Goal: Information Seeking & Learning: Learn about a topic

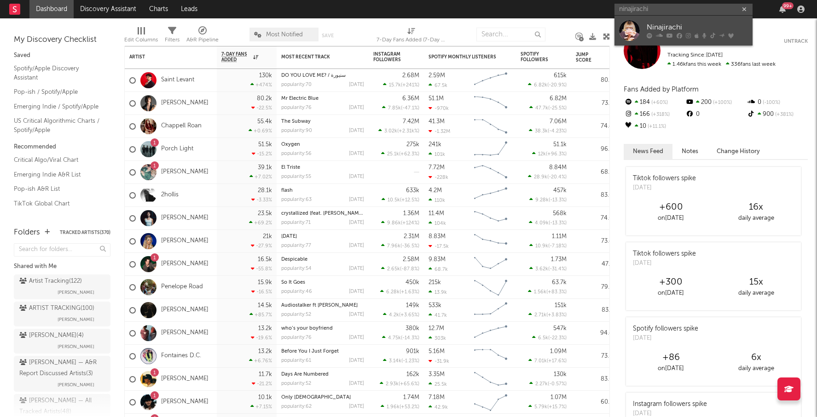
type input "ninajirachi"
click at [696, 21] on link "Ninajirachi" at bounding box center [683, 31] width 138 height 30
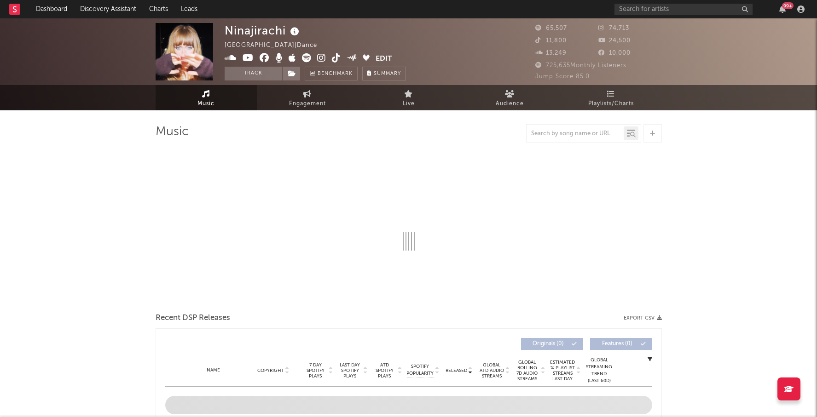
select select "6m"
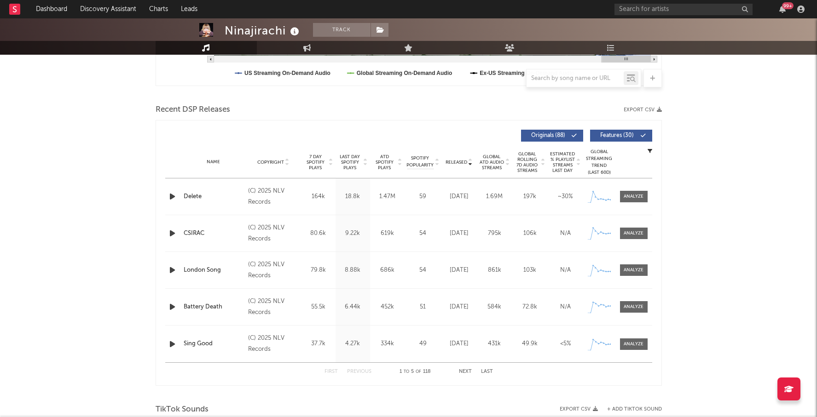
scroll to position [286, 0]
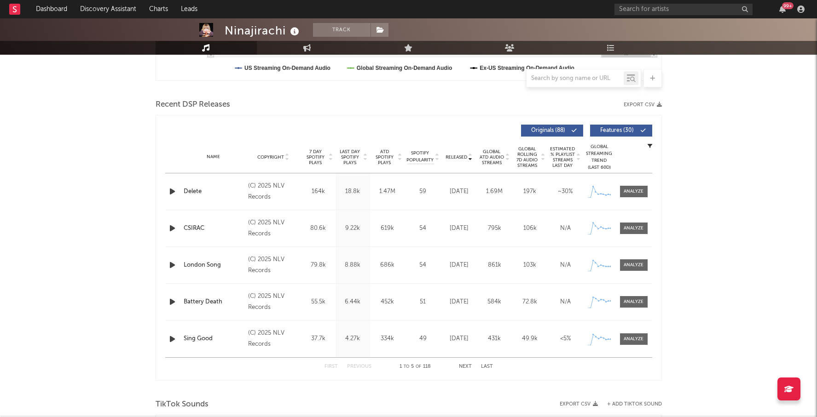
click at [348, 156] on span "Last Day Spotify Plays" at bounding box center [350, 157] width 24 height 17
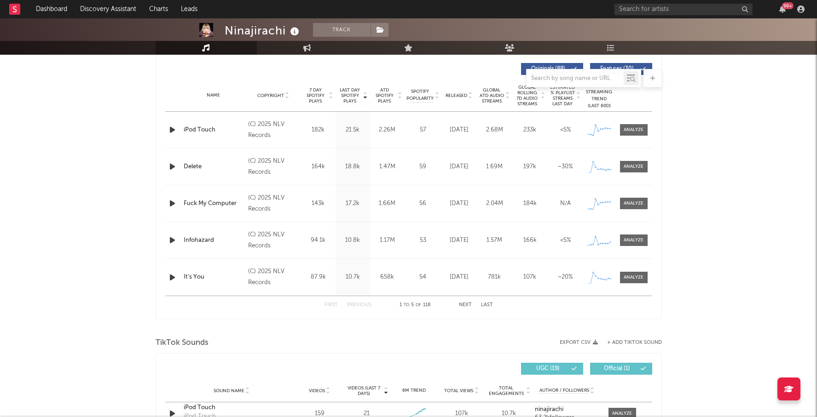
scroll to position [358, 0]
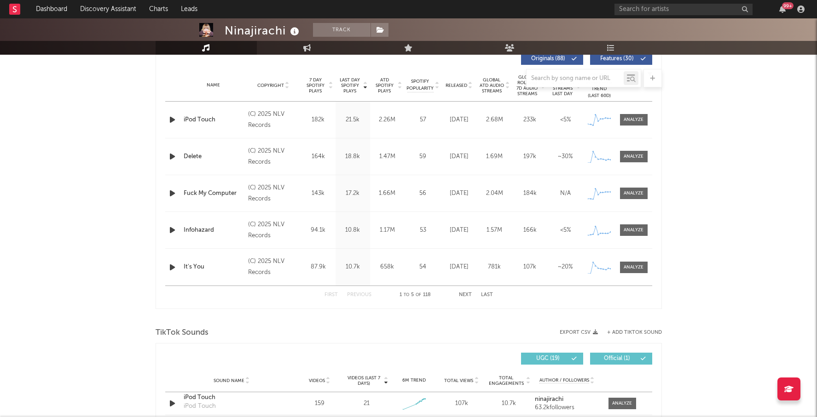
click at [466, 295] on button "Next" at bounding box center [465, 295] width 13 height 5
click at [329, 294] on button "First" at bounding box center [330, 295] width 13 height 5
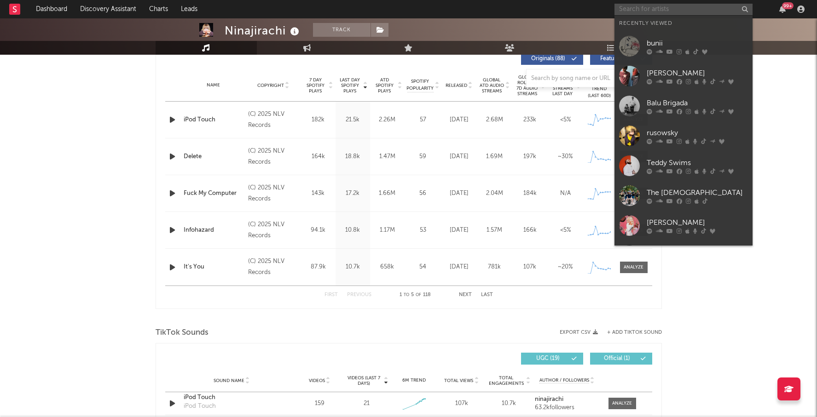
click at [666, 9] on input "text" at bounding box center [683, 10] width 138 height 12
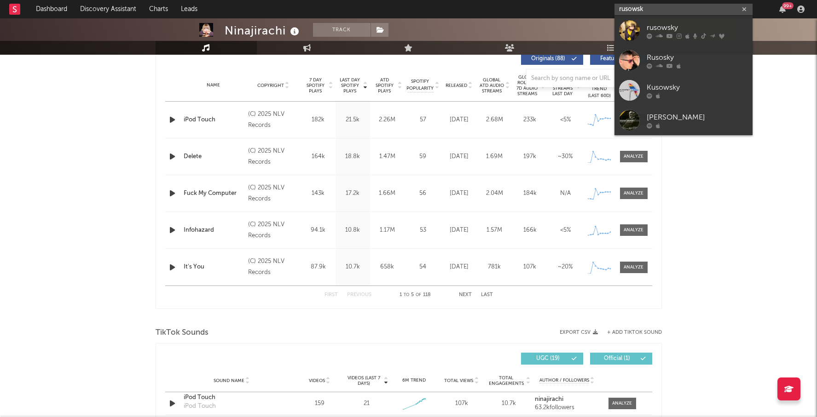
type input "rusowsk"
click at [681, 25] on div "rusowsky" at bounding box center [696, 27] width 101 height 11
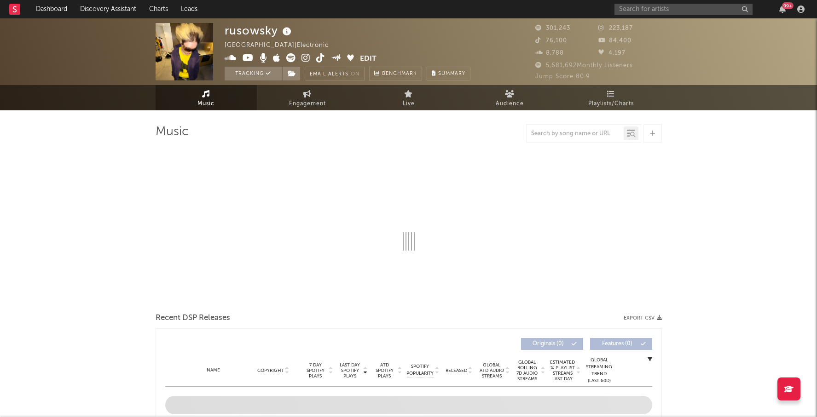
select select "6m"
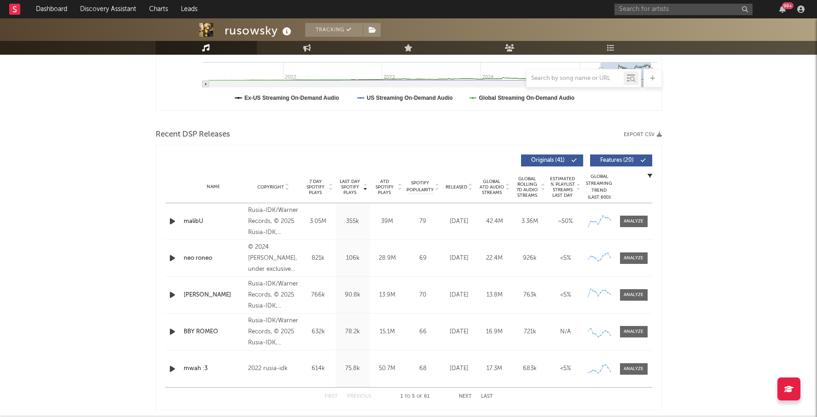
scroll to position [270, 0]
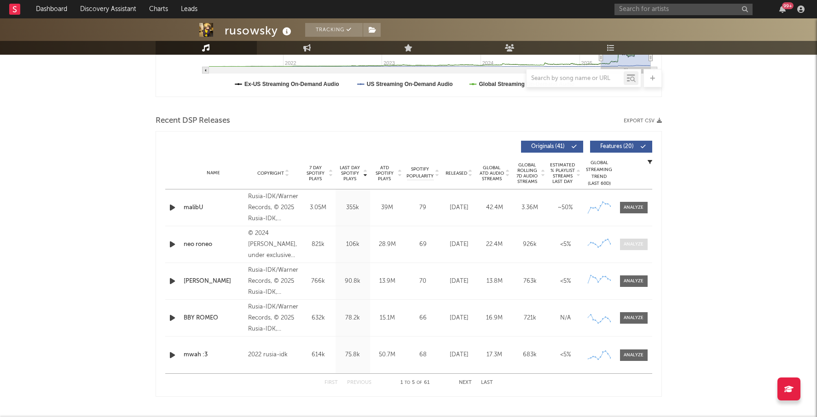
click at [644, 240] on span at bounding box center [634, 245] width 28 height 12
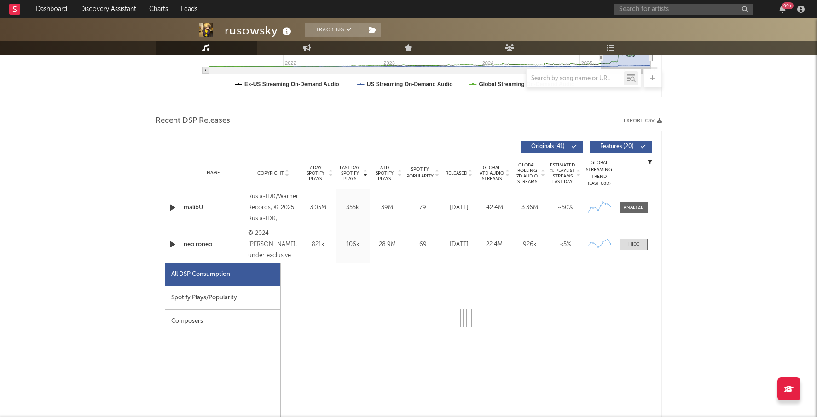
click at [239, 295] on div "Spotify Plays/Popularity" at bounding box center [222, 298] width 115 height 23
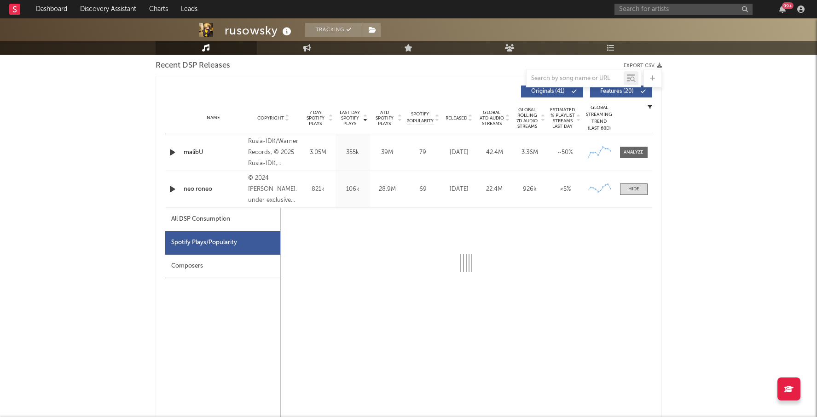
scroll to position [334, 0]
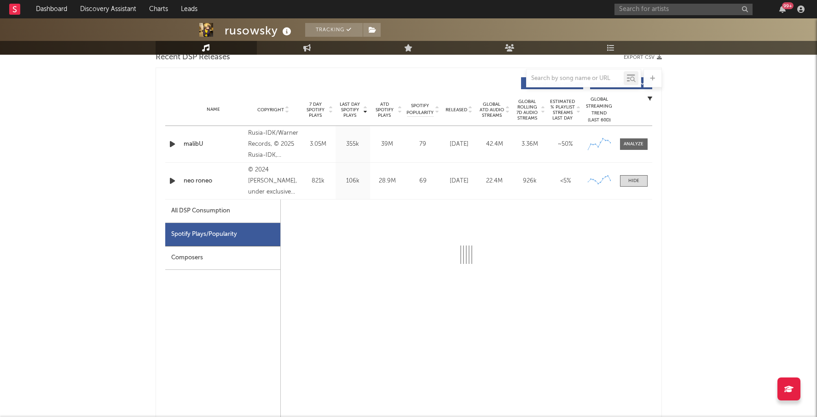
select select "6m"
select select "1w"
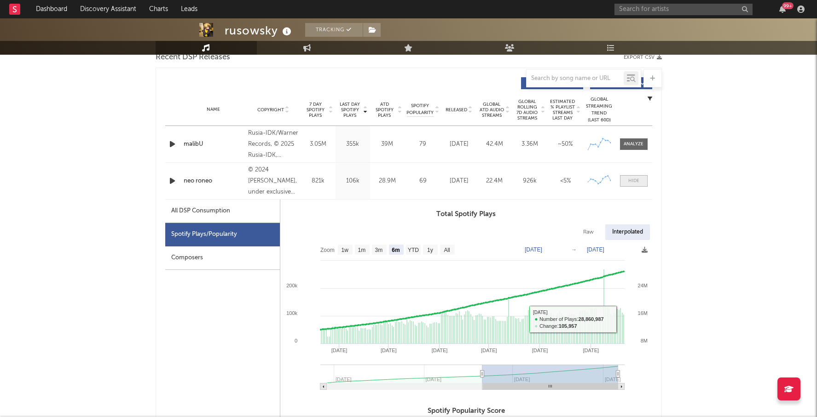
click at [641, 180] on span at bounding box center [634, 181] width 28 height 12
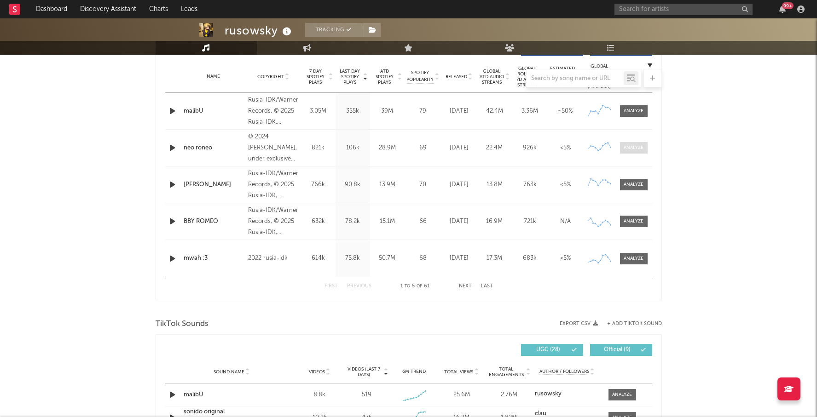
scroll to position [367, 0]
click at [639, 179] on span at bounding box center [634, 185] width 28 height 12
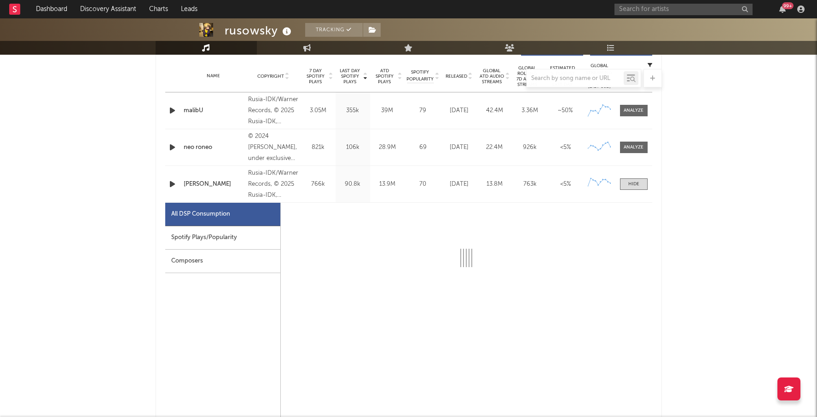
select select "1w"
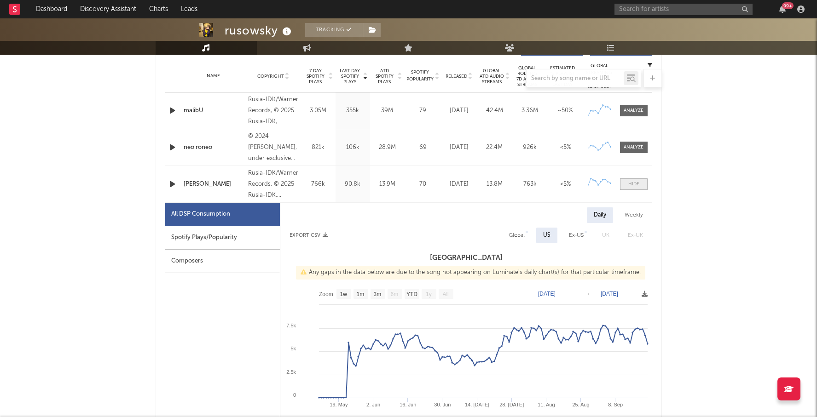
click at [638, 181] on div at bounding box center [633, 184] width 11 height 7
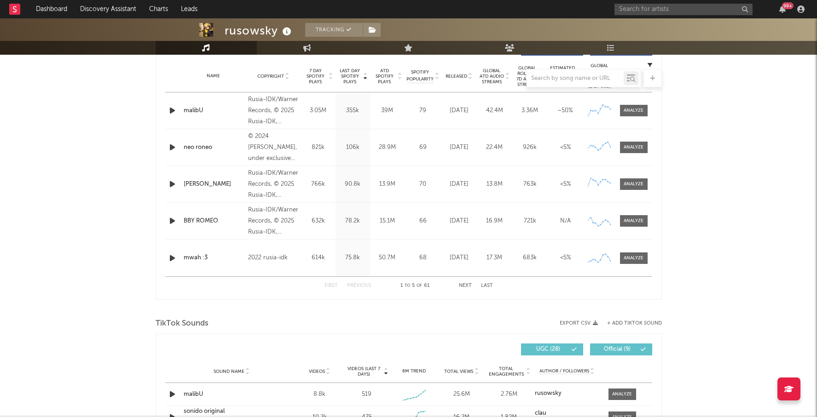
click at [466, 285] on button "Next" at bounding box center [465, 285] width 13 height 5
click at [327, 285] on button "First" at bounding box center [330, 285] width 13 height 5
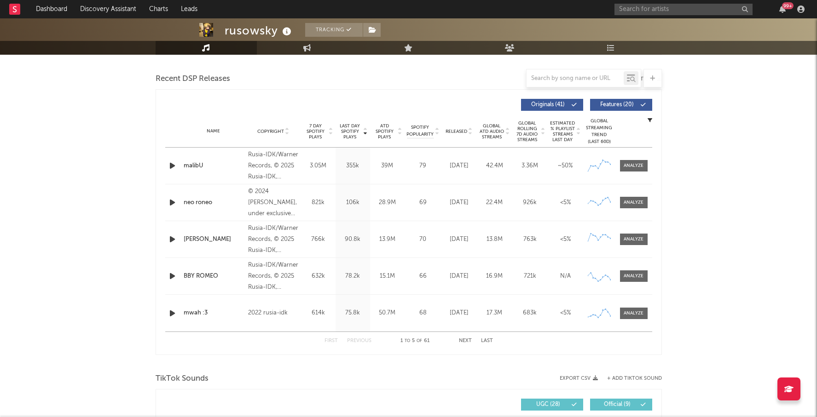
scroll to position [309, 0]
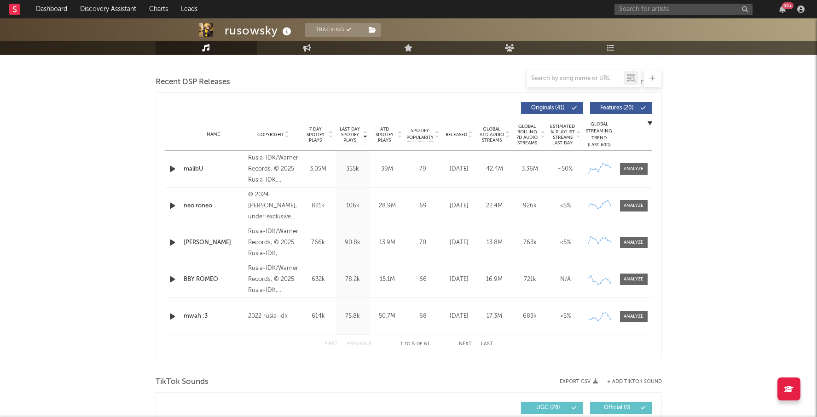
click at [385, 139] on span "ATD Spotify Plays" at bounding box center [384, 135] width 24 height 17
click at [463, 345] on button "Next" at bounding box center [465, 344] width 13 height 5
click at [334, 344] on button "First" at bounding box center [330, 344] width 13 height 5
click at [353, 138] on span "Last Day Spotify Plays" at bounding box center [350, 135] width 24 height 17
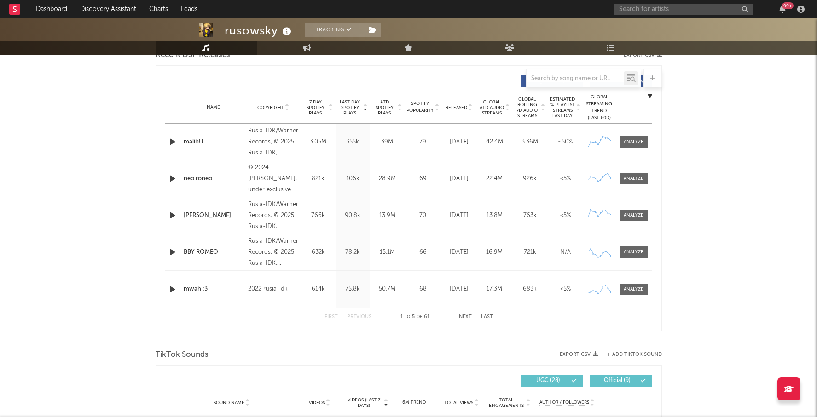
scroll to position [336, 0]
click at [465, 317] on button "Next" at bounding box center [465, 316] width 13 height 5
click at [327, 316] on button "First" at bounding box center [330, 316] width 13 height 5
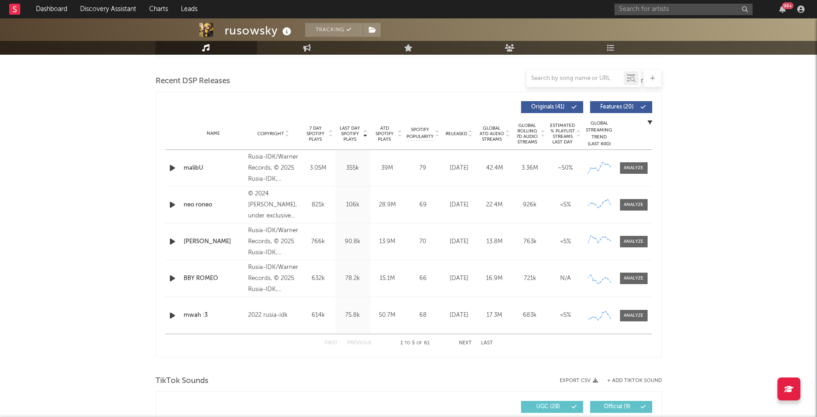
scroll to position [317, 0]
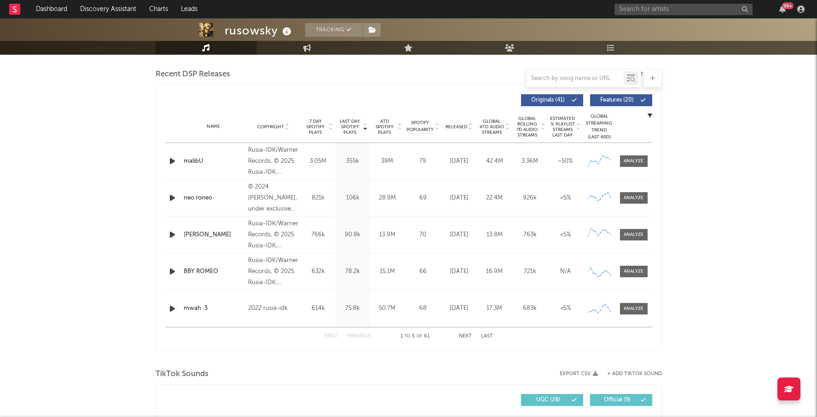
click at [464, 335] on button "Next" at bounding box center [465, 336] width 13 height 5
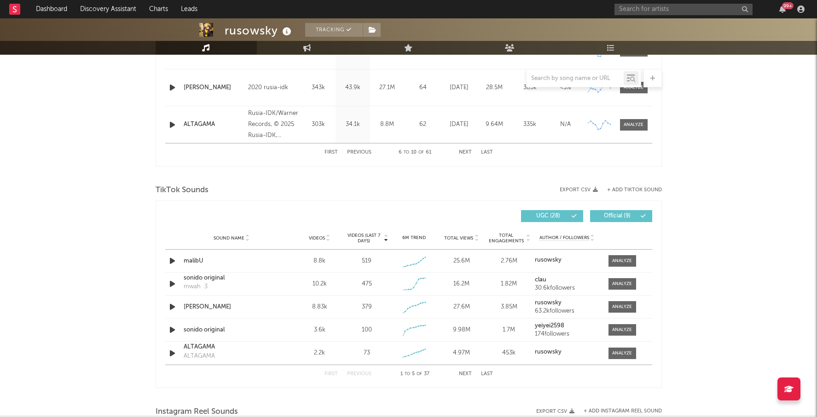
scroll to position [513, 0]
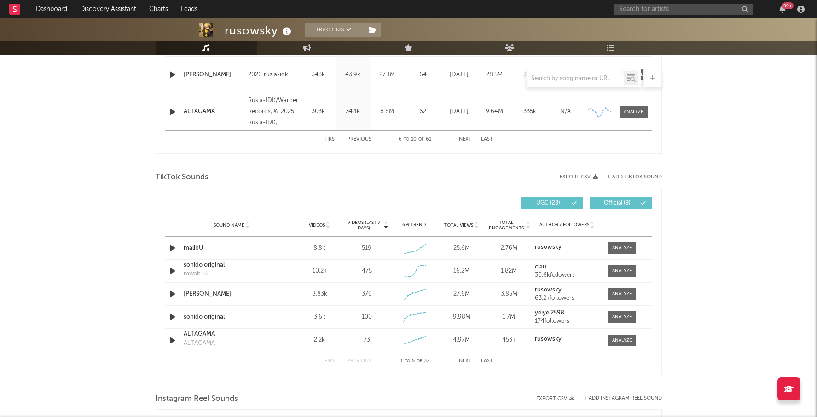
click at [316, 223] on span "Videos" at bounding box center [317, 226] width 16 height 6
click at [369, 223] on span "Videos (last 7 days)" at bounding box center [363, 225] width 37 height 11
click at [468, 359] on button "Next" at bounding box center [465, 361] width 13 height 5
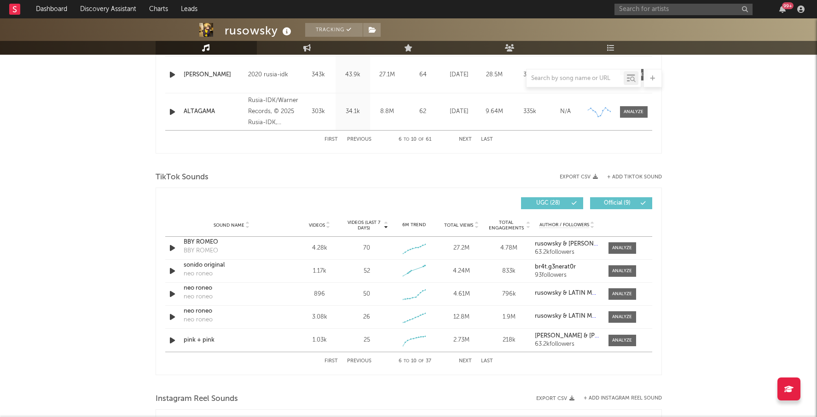
click at [463, 359] on button "Next" at bounding box center [465, 361] width 13 height 5
click at [330, 359] on button "First" at bounding box center [330, 361] width 13 height 5
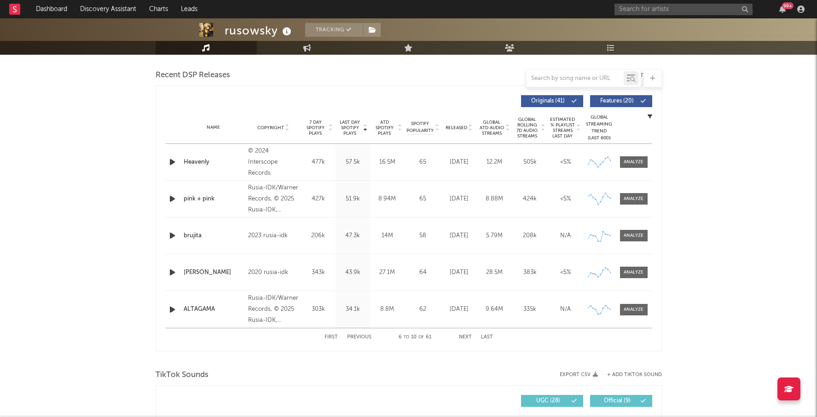
scroll to position [320, 0]
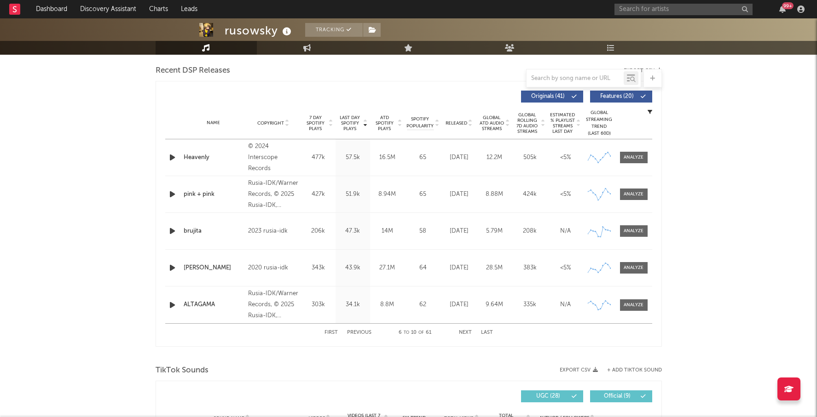
click at [310, 124] on span "7 Day Spotify Plays" at bounding box center [315, 123] width 24 height 17
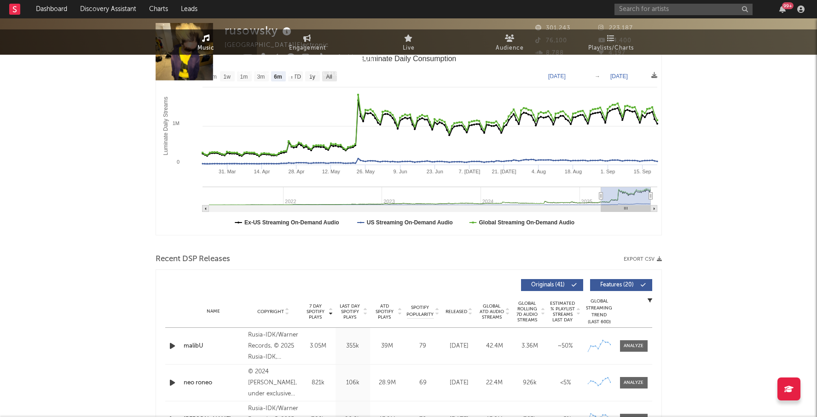
scroll to position [0, 0]
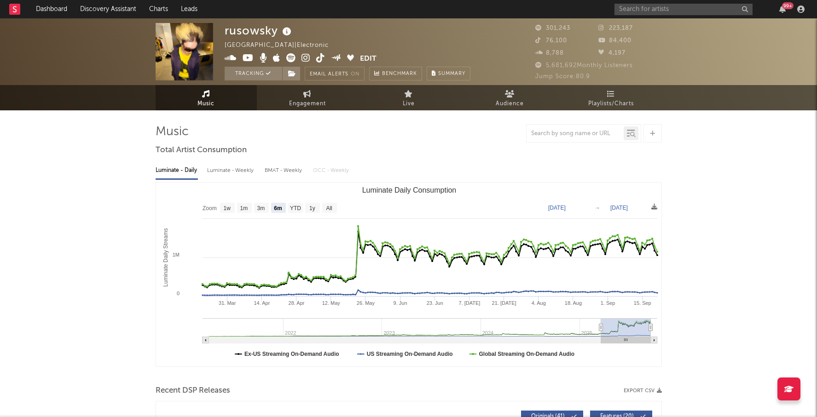
click at [240, 171] on div "Luminate - Weekly" at bounding box center [231, 171] width 48 height 16
select select "6m"
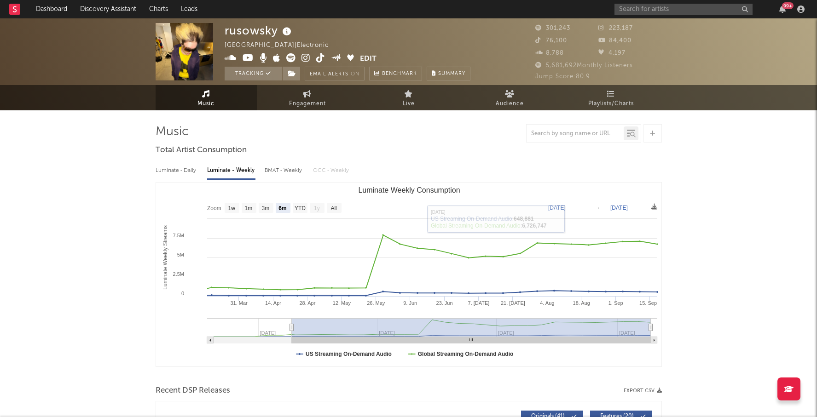
click at [286, 179] on div "Luminate - Daily Luminate - Weekly BMAT - Weekly OCC - Weekly Zoom 1w 1m 3m 6m …" at bounding box center [408, 263] width 506 height 211
click at [283, 174] on div "BMAT - Weekly" at bounding box center [284, 171] width 39 height 16
select select "6m"
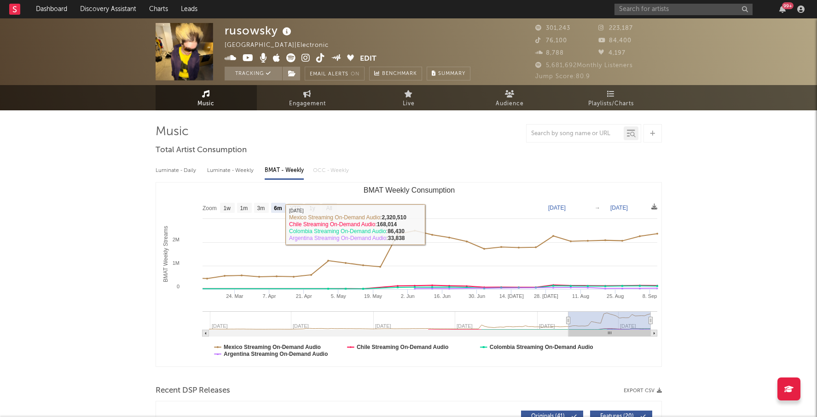
click at [224, 166] on div "Luminate - Weekly" at bounding box center [231, 171] width 48 height 16
select select "6m"
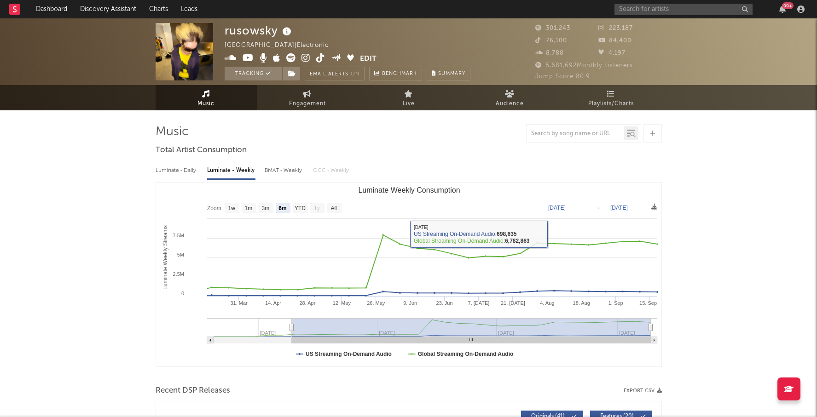
click at [170, 170] on div "Luminate - Daily" at bounding box center [176, 171] width 42 height 16
select select "6m"
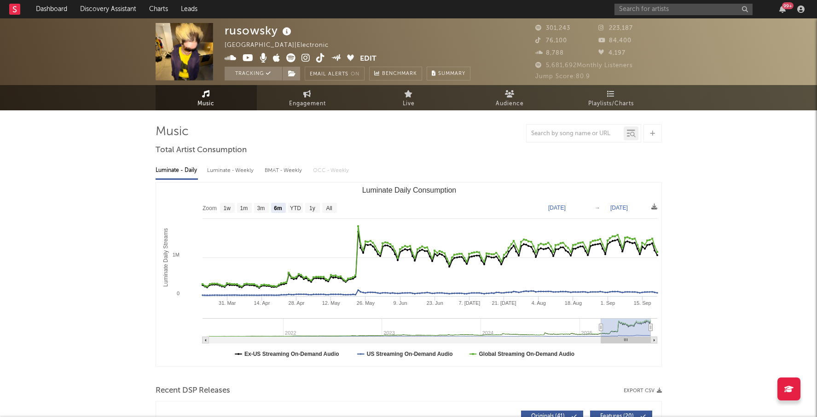
click at [208, 164] on div "Luminate - Weekly" at bounding box center [231, 171] width 48 height 16
select select "6m"
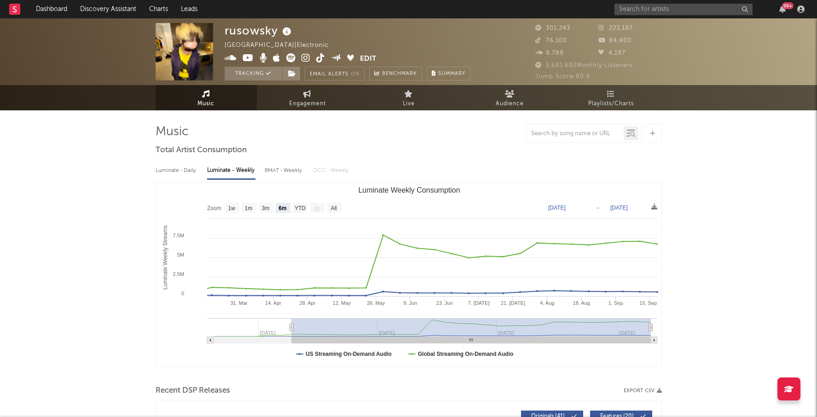
click at [266, 172] on div "BMAT - Weekly" at bounding box center [284, 171] width 39 height 16
select select "6m"
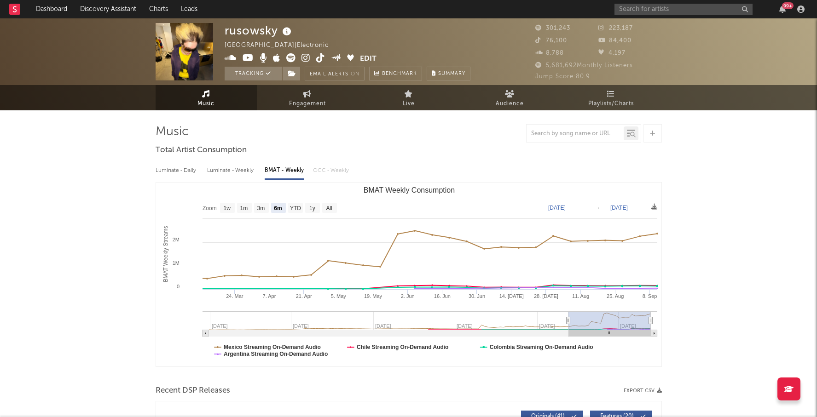
click at [183, 166] on div "Luminate - Daily" at bounding box center [176, 171] width 42 height 16
select select "6m"
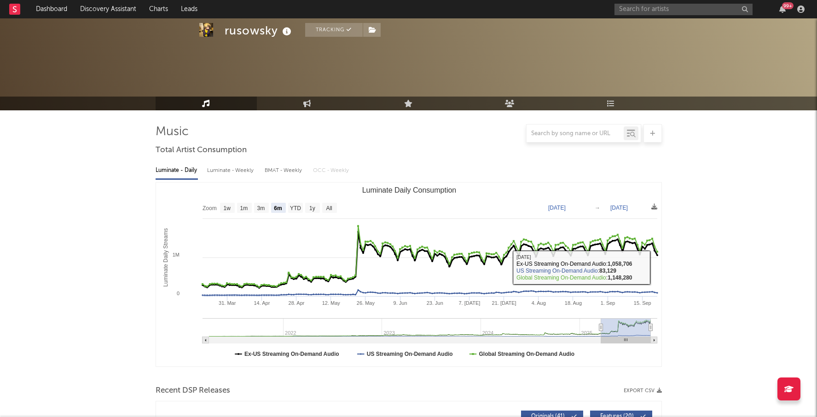
scroll to position [260, 0]
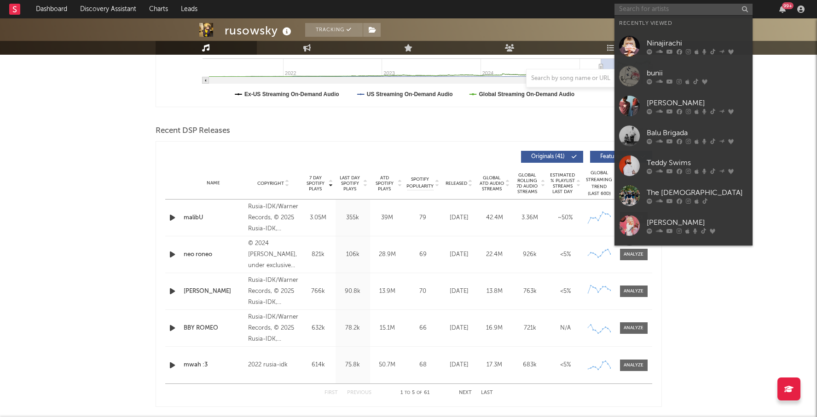
click at [639, 9] on input "text" at bounding box center [683, 10] width 138 height 12
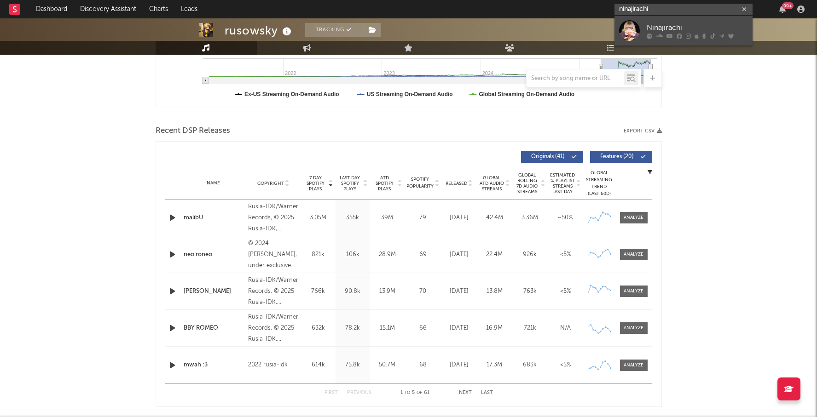
type input "ninajirachi"
click at [664, 25] on div "Ninajirachi" at bounding box center [696, 27] width 101 height 11
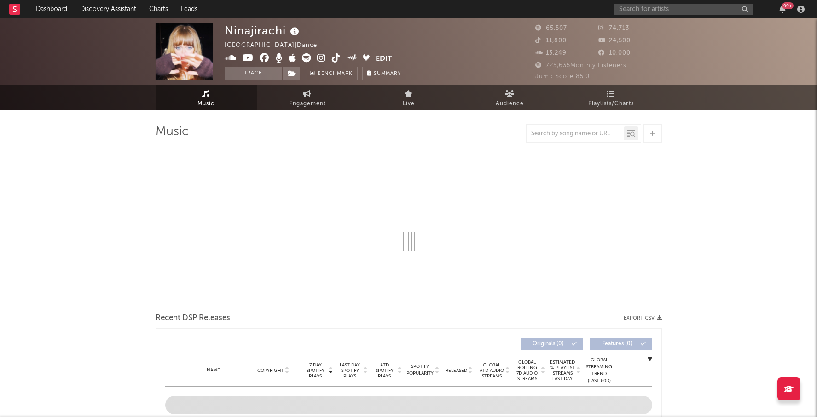
select select "6m"
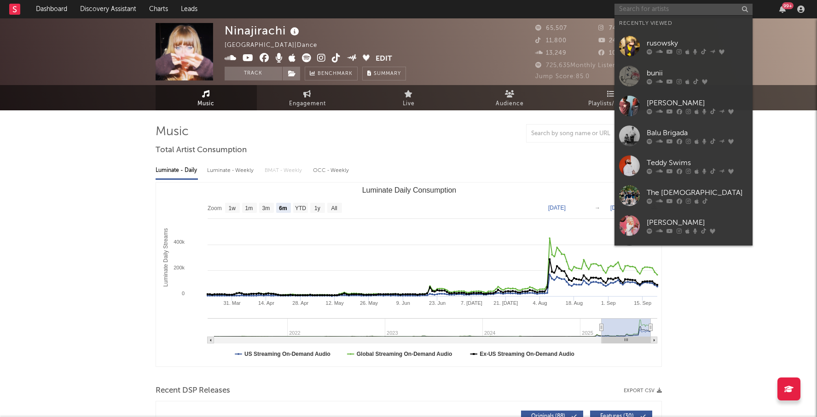
click at [638, 11] on input "text" at bounding box center [683, 10] width 138 height 12
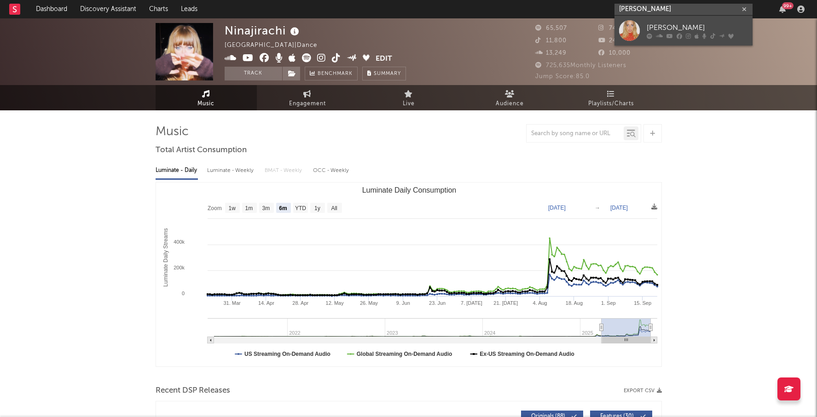
type input "[PERSON_NAME]"
click at [681, 24] on div "[PERSON_NAME]" at bounding box center [696, 27] width 101 height 11
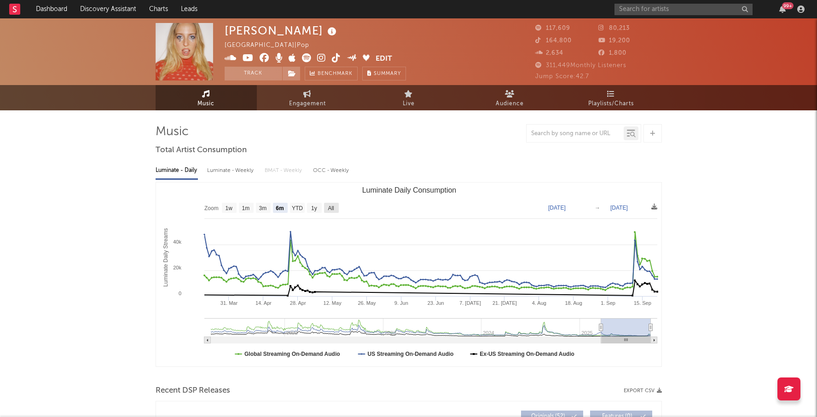
click at [328, 203] on rect "Luminate Daily Consumption" at bounding box center [331, 208] width 15 height 10
select select "All"
type input "[DATE]"
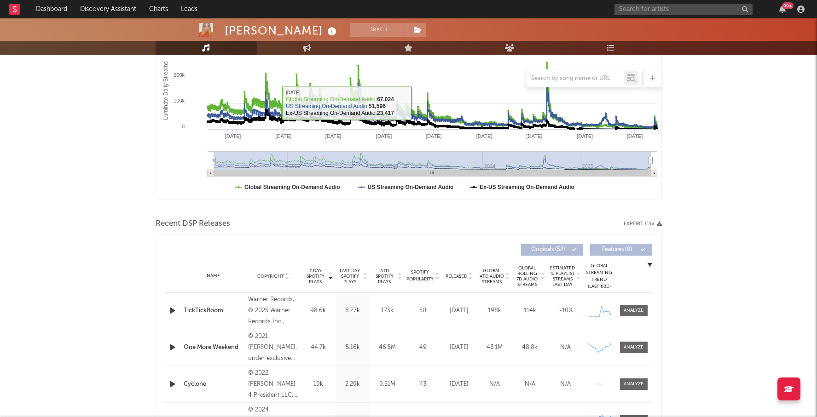
scroll to position [185, 0]
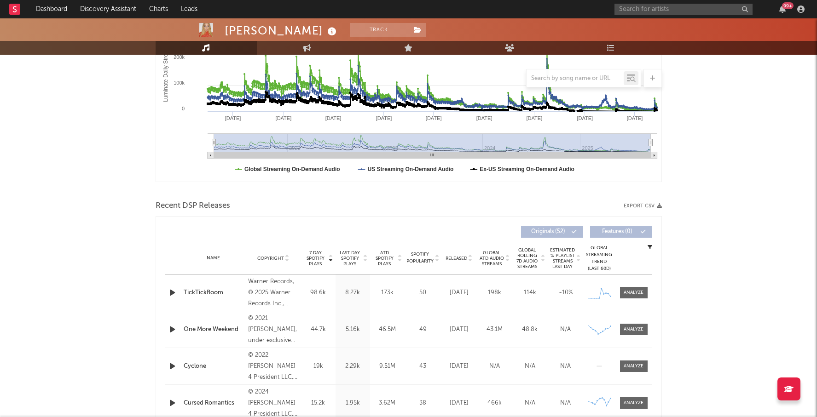
click at [496, 258] on span "Global ATD Audio Streams" at bounding box center [491, 258] width 25 height 17
click at [530, 269] on div "Name Copyright Label Album Names Composer Names 7 Day Spotify Plays Last Day Sp…" at bounding box center [408, 258] width 487 height 32
click at [495, 256] on span "Global ATD Audio Streams" at bounding box center [491, 258] width 25 height 17
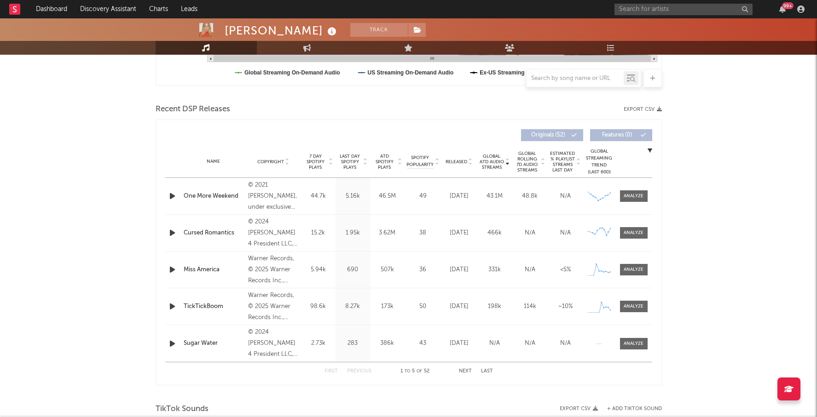
click at [381, 158] on span "ATD Spotify Plays" at bounding box center [384, 162] width 24 height 17
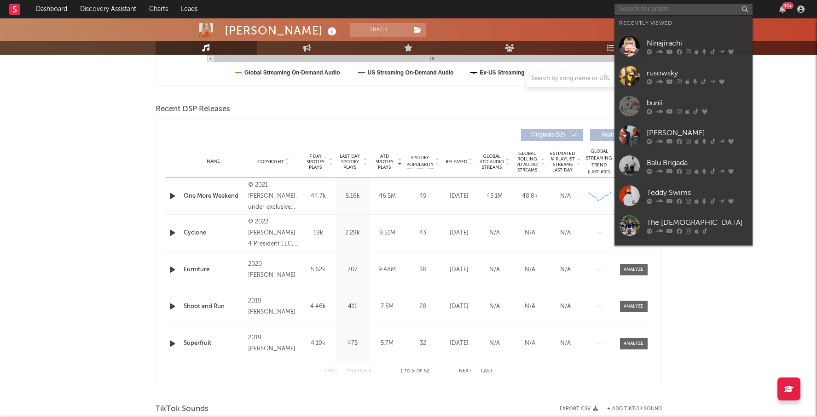
click at [625, 11] on input "text" at bounding box center [683, 10] width 138 height 12
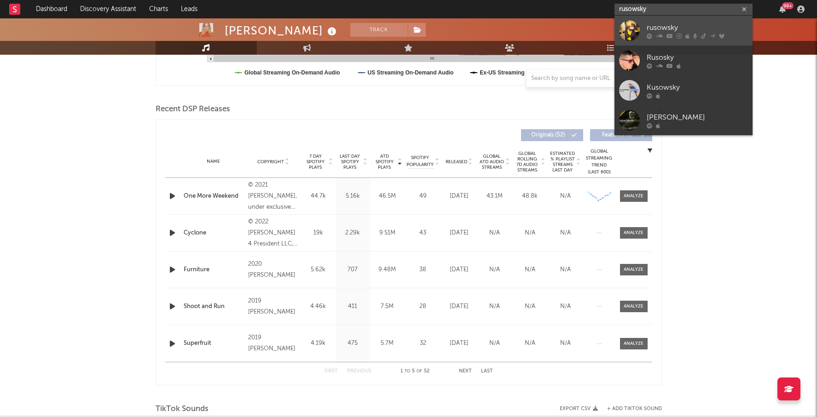
type input "rusowsky"
click at [647, 28] on div "rusowsky" at bounding box center [696, 27] width 101 height 11
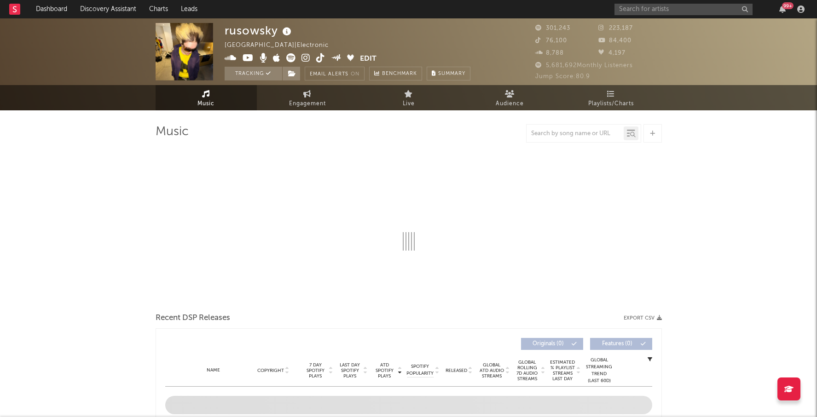
select select "6m"
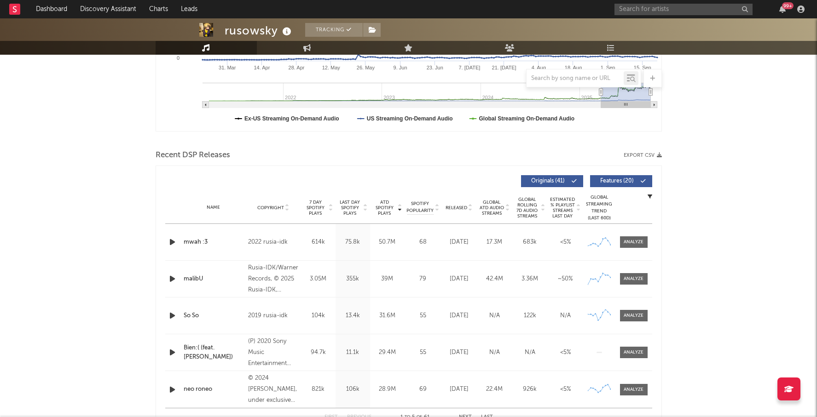
scroll to position [238, 0]
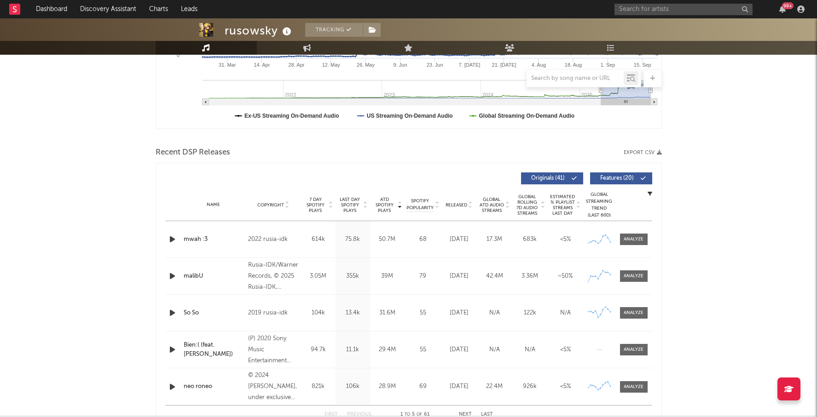
click at [357, 204] on span "Last Day Spotify Plays" at bounding box center [350, 205] width 24 height 17
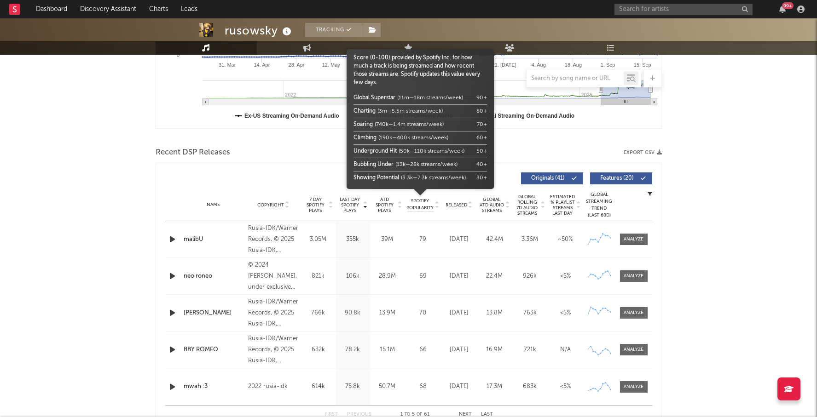
click at [418, 205] on span "Spotify Popularity" at bounding box center [419, 205] width 27 height 14
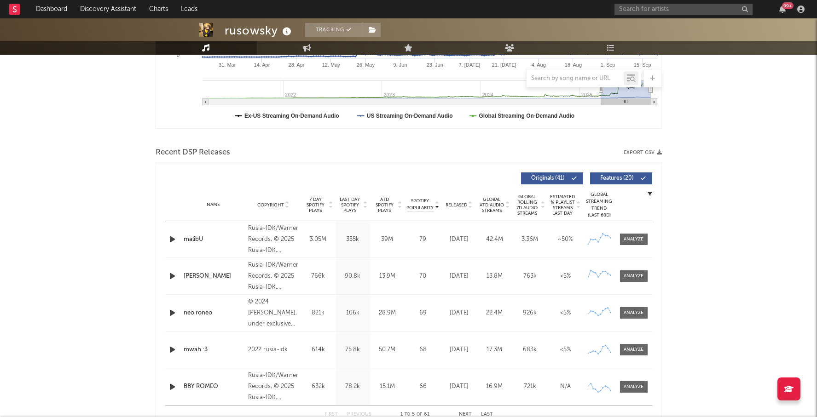
scroll to position [261, 0]
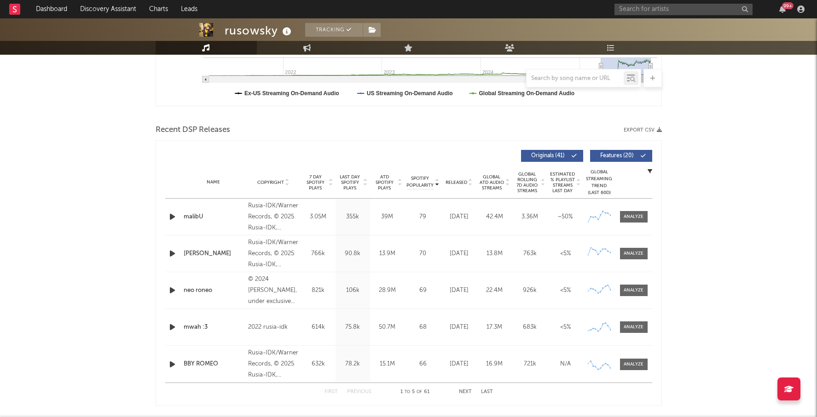
click at [468, 390] on button "Next" at bounding box center [465, 392] width 13 height 5
click at [464, 392] on button "Next" at bounding box center [465, 392] width 13 height 5
click at [100, 10] on link "Discovery Assistant" at bounding box center [108, 9] width 69 height 18
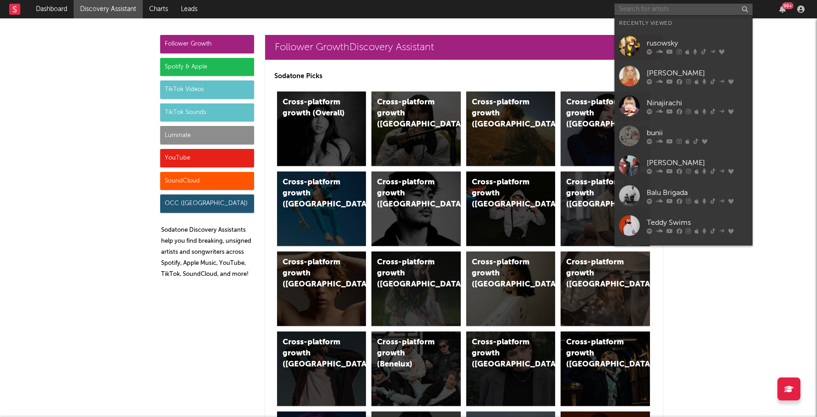
click at [648, 11] on input "text" at bounding box center [683, 10] width 138 height 12
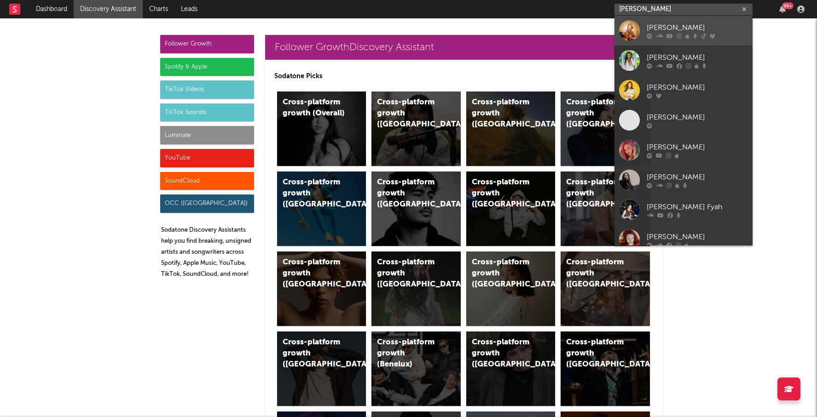
type input "[PERSON_NAME]"
click at [661, 24] on div "[PERSON_NAME]" at bounding box center [696, 27] width 101 height 11
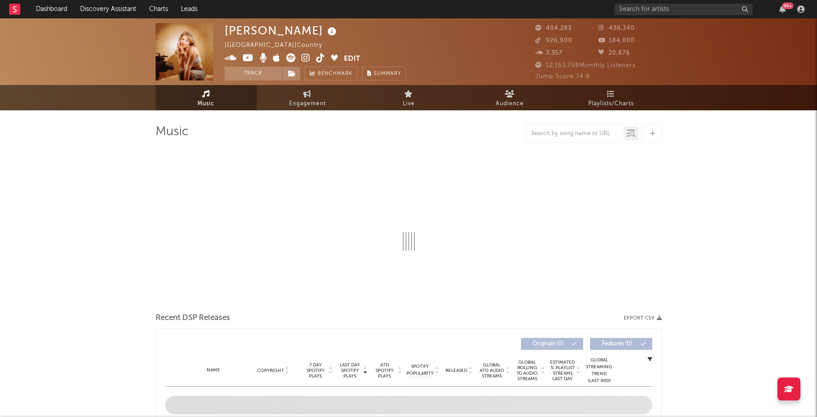
select select "6m"
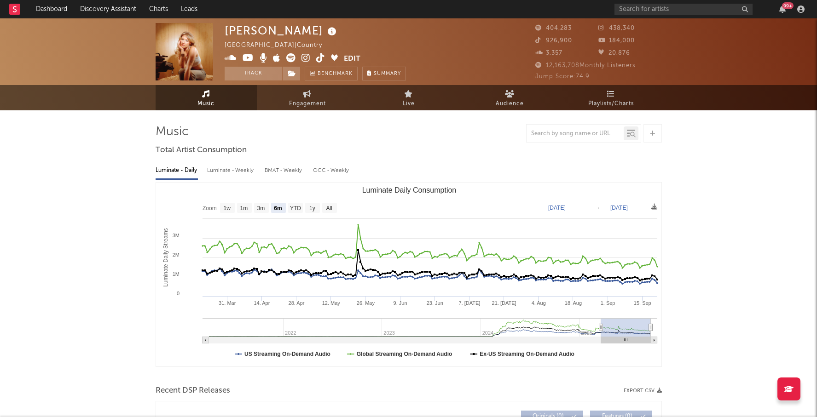
select select "6m"
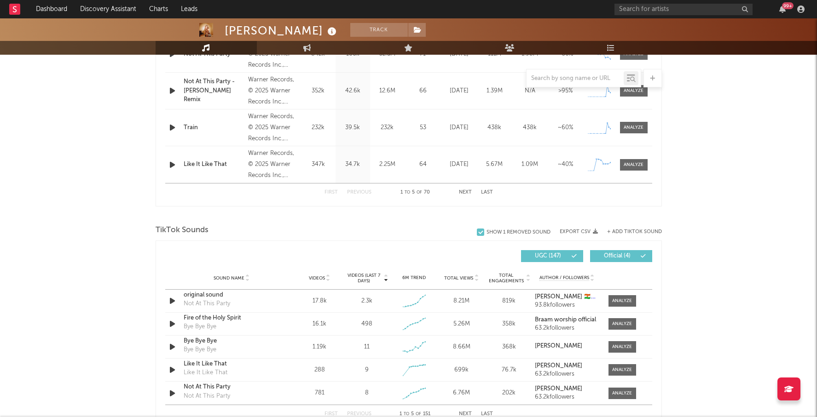
scroll to position [468, 0]
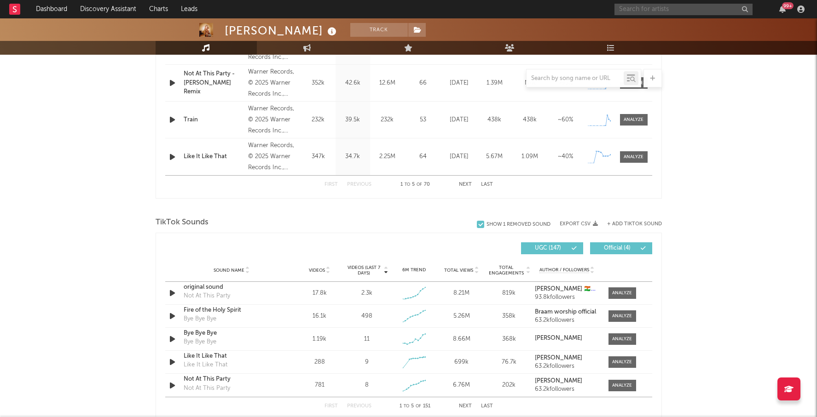
click at [621, 10] on input "text" at bounding box center [683, 10] width 138 height 12
type input "y"
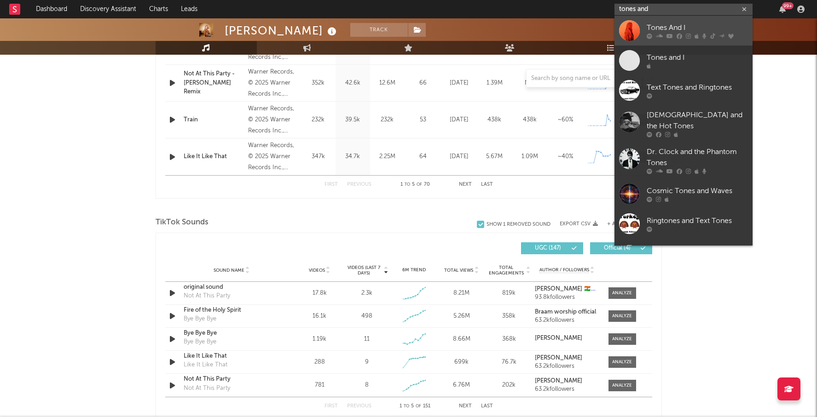
type input "tones and"
click at [694, 24] on div "Tones And I" at bounding box center [696, 27] width 101 height 11
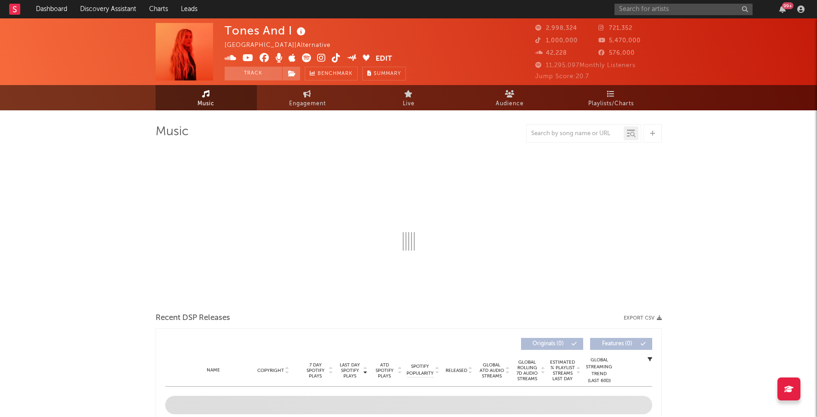
select select "6m"
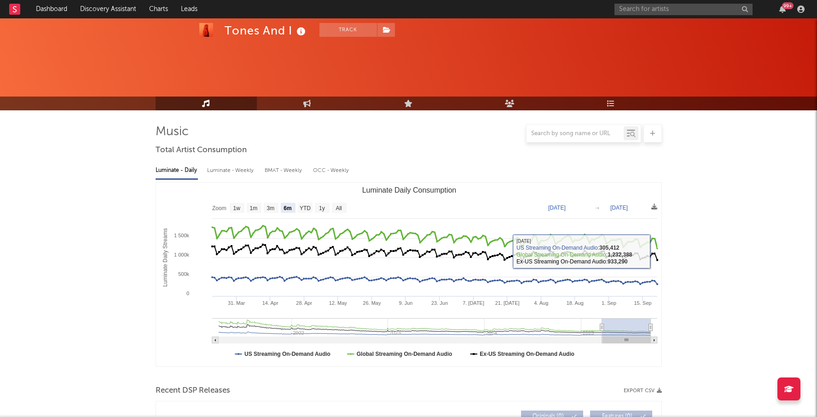
scroll to position [278, 0]
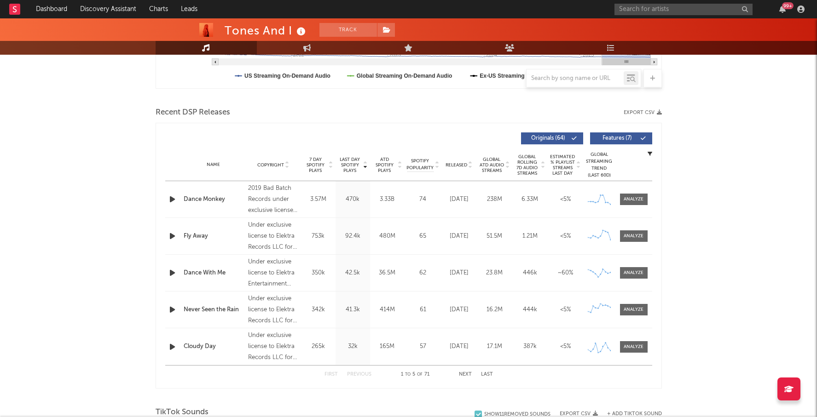
click at [468, 376] on div "First Previous 1 to 5 of 71 Next Last" at bounding box center [408, 375] width 168 height 18
click at [466, 375] on button "Next" at bounding box center [465, 374] width 13 height 5
click at [463, 163] on span "Released" at bounding box center [456, 165] width 22 height 6
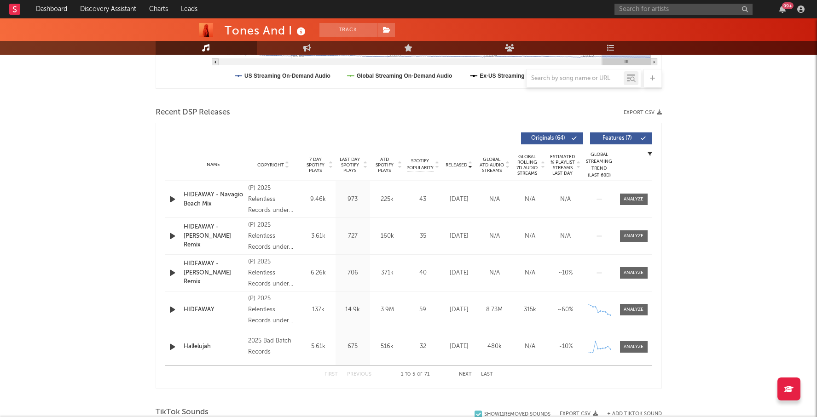
click at [466, 370] on div "First Previous 1 to 5 of 71 Next Last" at bounding box center [408, 375] width 168 height 18
click at [465, 375] on button "Next" at bounding box center [465, 374] width 13 height 5
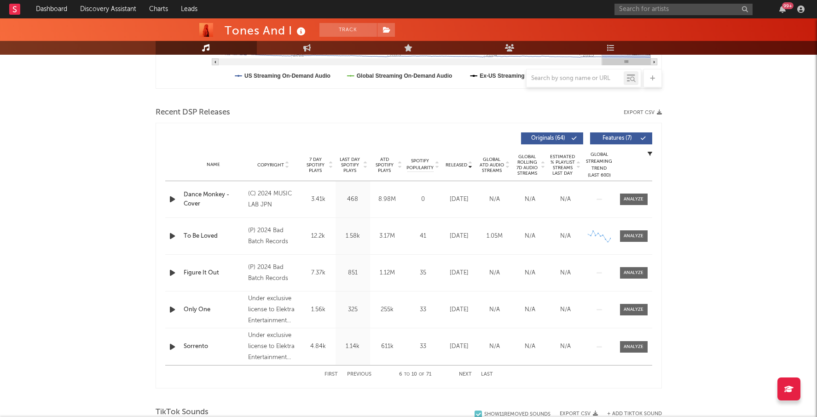
click at [386, 167] on span "ATD Spotify Plays" at bounding box center [384, 165] width 24 height 17
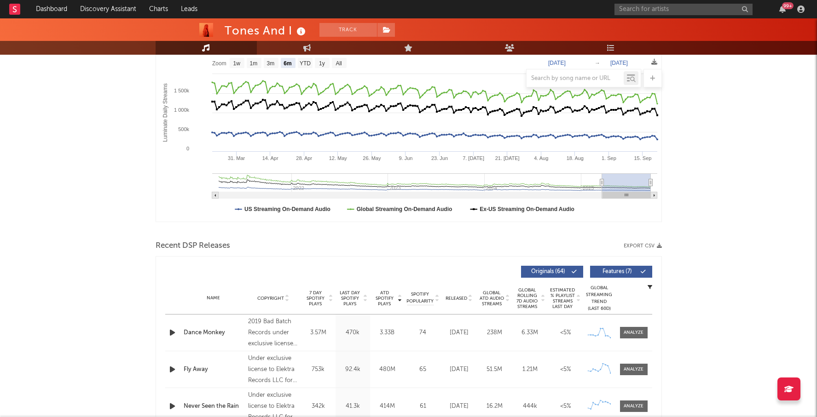
scroll to position [0, 0]
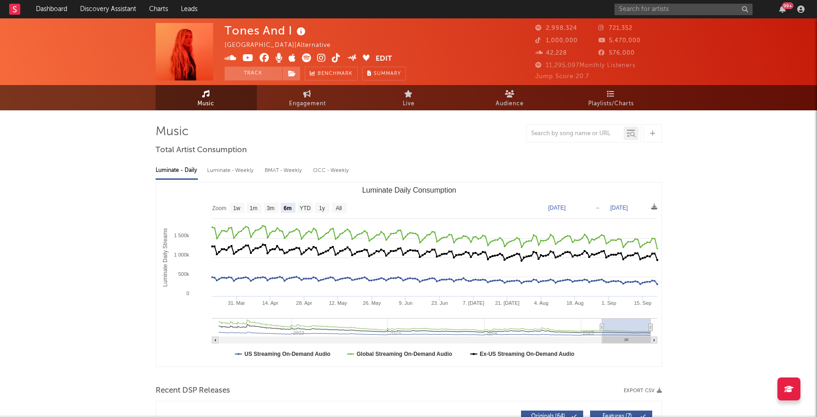
click at [230, 173] on div "Luminate - Weekly" at bounding box center [231, 171] width 48 height 16
select select "6m"
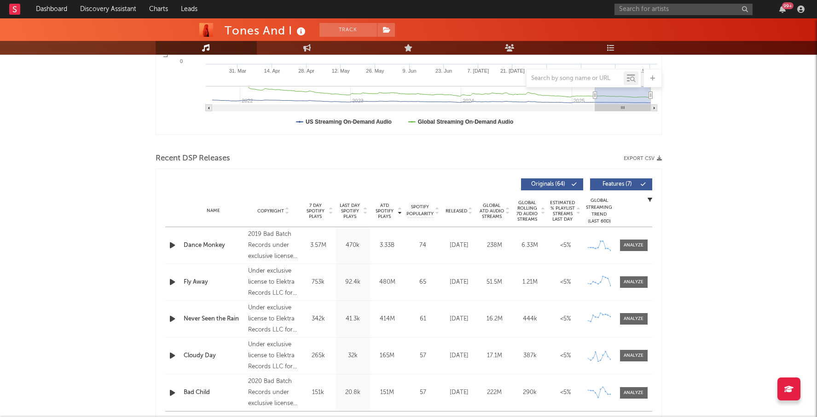
scroll to position [245, 0]
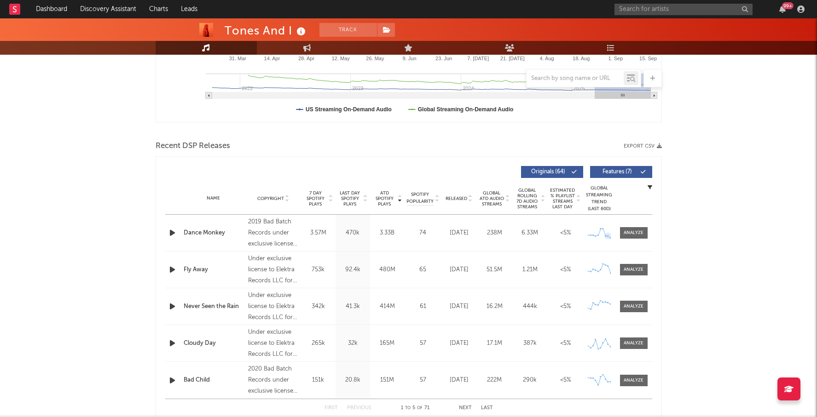
click at [631, 236] on span at bounding box center [634, 233] width 28 height 12
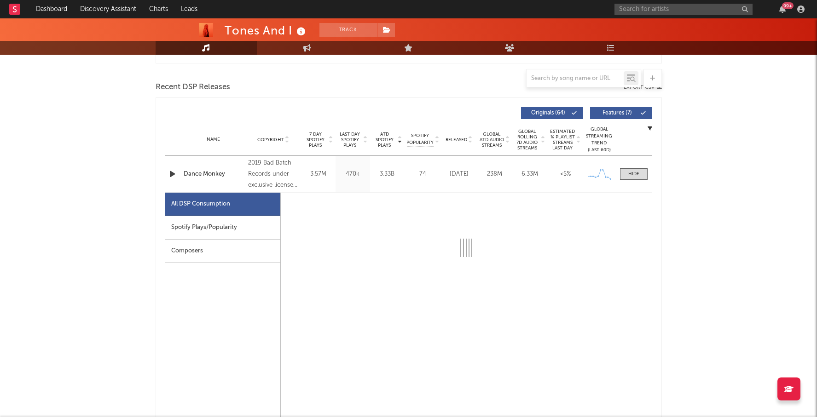
scroll to position [305, 0]
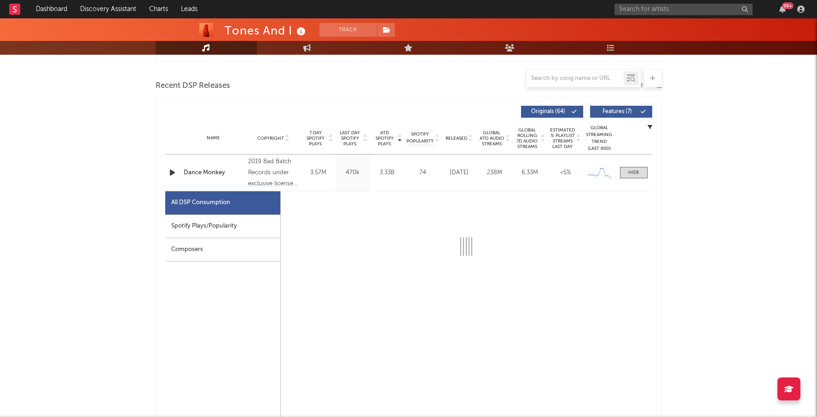
select select "6m"
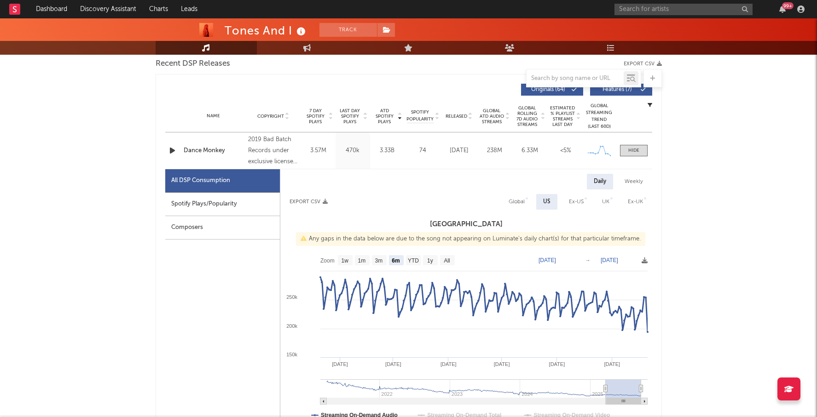
scroll to position [329, 0]
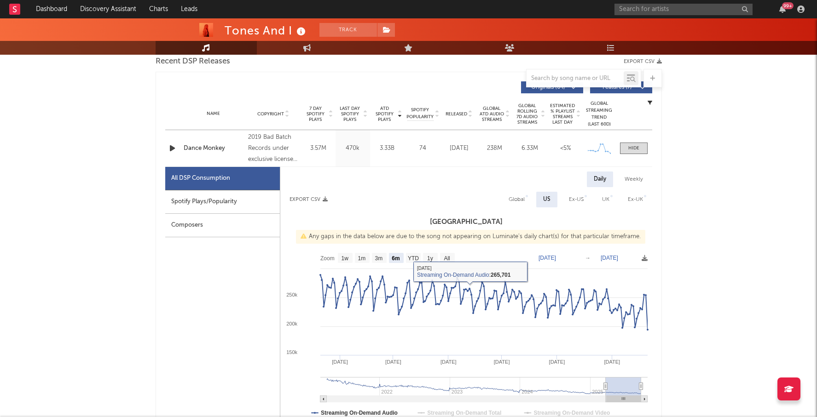
click at [444, 252] on rect at bounding box center [466, 340] width 372 height 184
click at [445, 258] on text "All" at bounding box center [446, 258] width 6 height 6
select select "All"
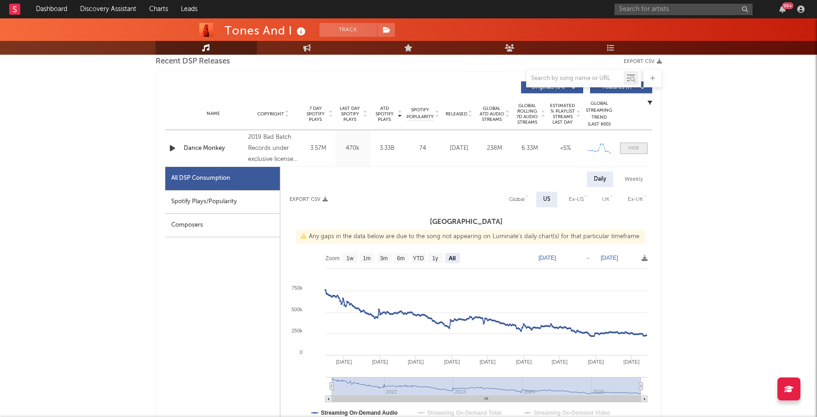
click at [644, 147] on span at bounding box center [634, 149] width 28 height 12
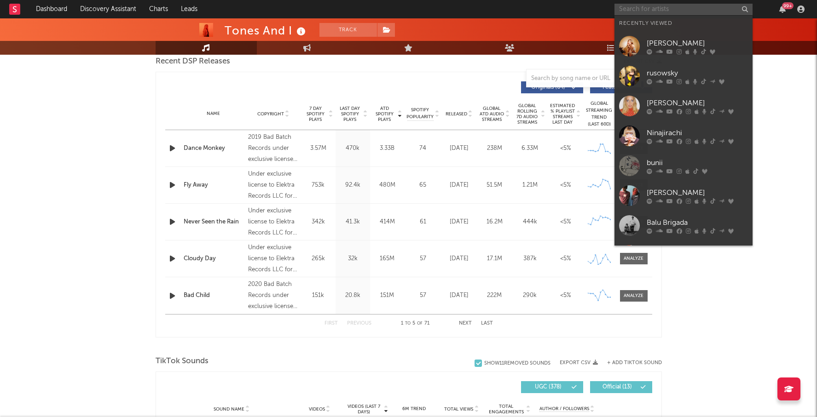
click at [648, 12] on input "text" at bounding box center [683, 10] width 138 height 12
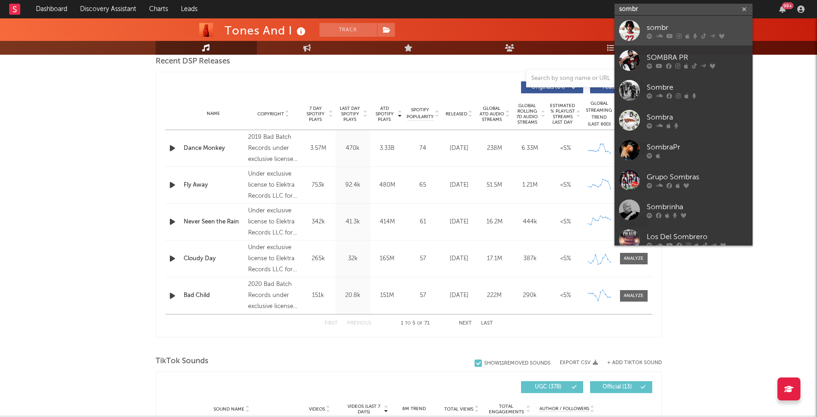
type input "sombr"
click at [665, 25] on div "sombr" at bounding box center [696, 27] width 101 height 11
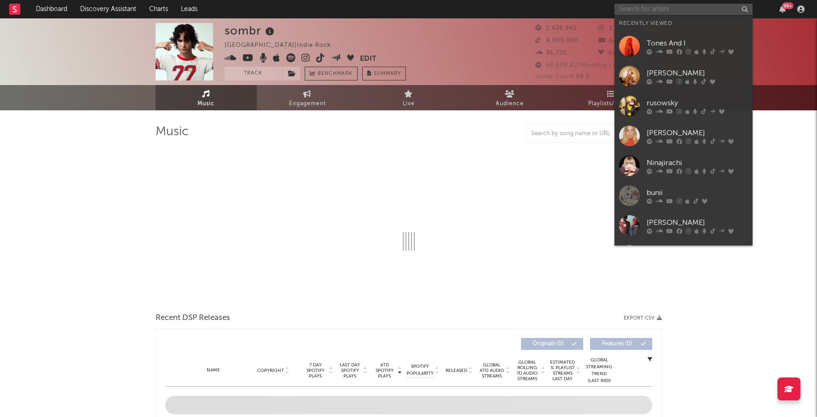
click at [629, 10] on input "text" at bounding box center [683, 10] width 138 height 12
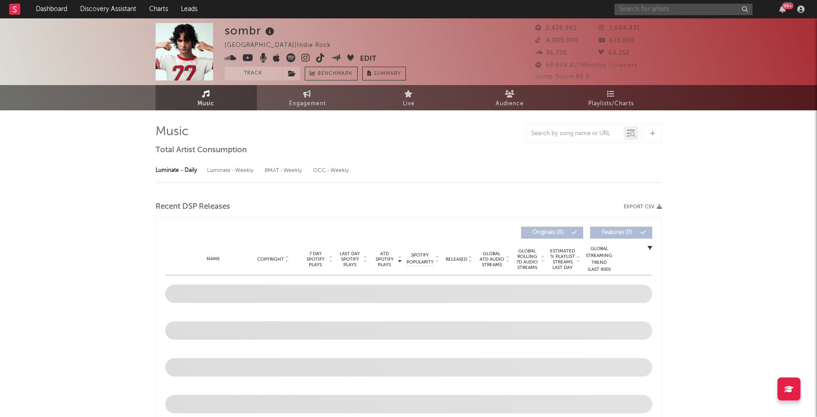
select select "6m"
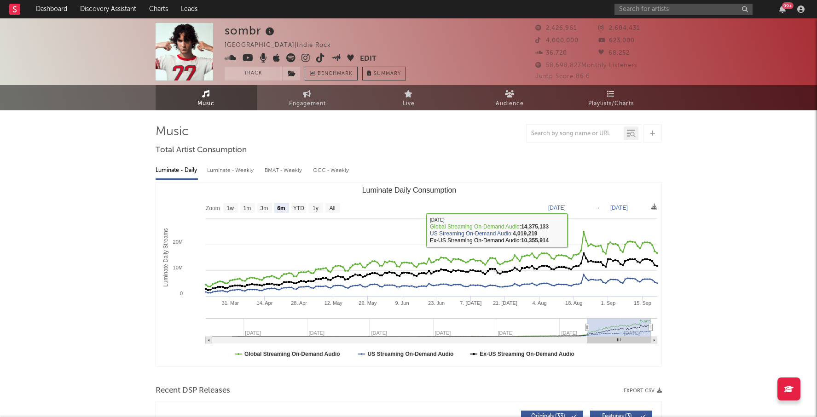
click at [230, 170] on div "Luminate - Weekly" at bounding box center [231, 171] width 48 height 16
select select "6m"
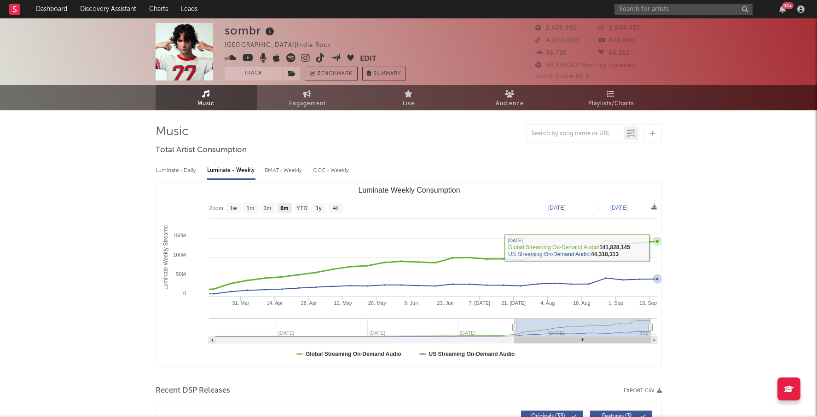
select select "6m"
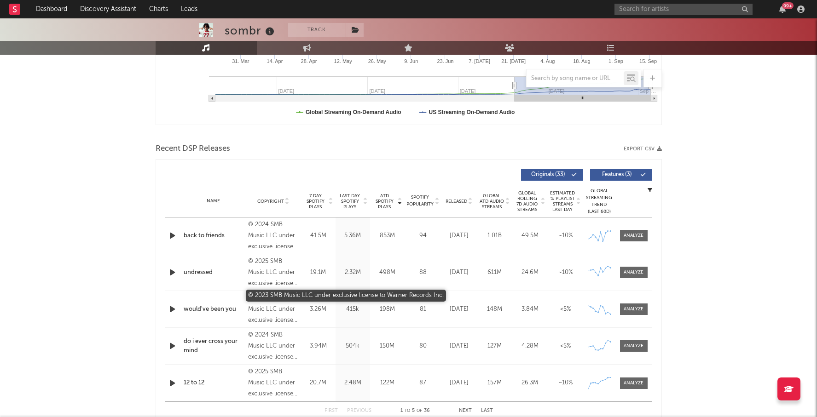
scroll to position [244, 0]
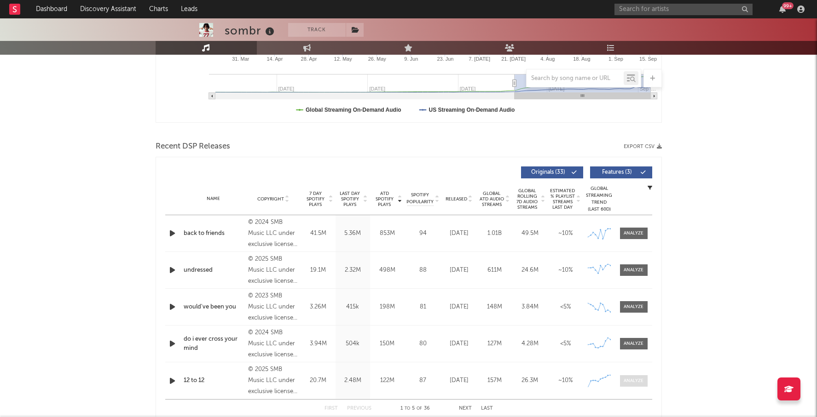
click at [636, 382] on div at bounding box center [633, 381] width 20 height 7
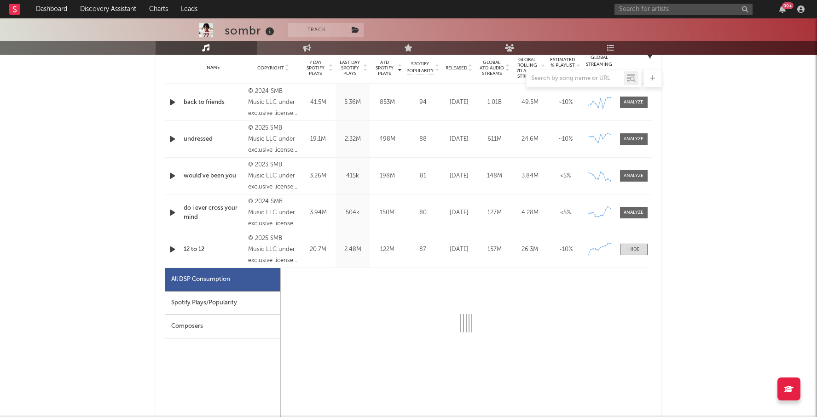
select select "1w"
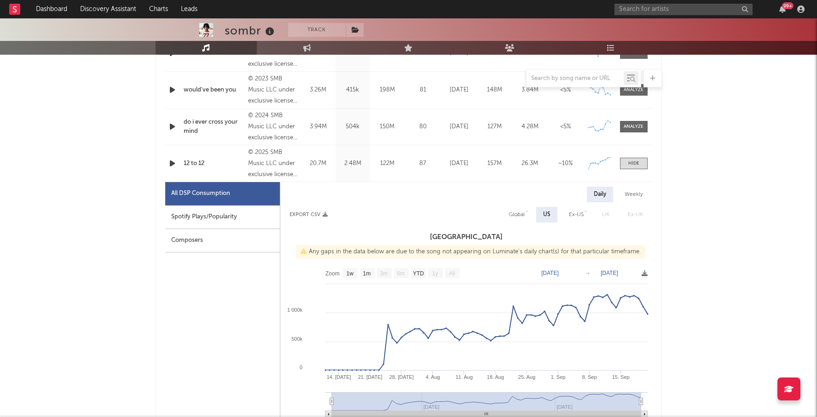
scroll to position [470, 0]
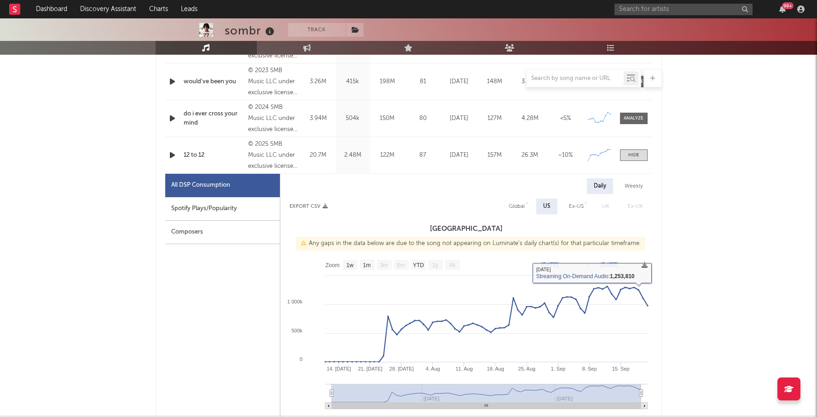
click at [513, 207] on div "Global" at bounding box center [516, 206] width 16 height 11
select select "1w"
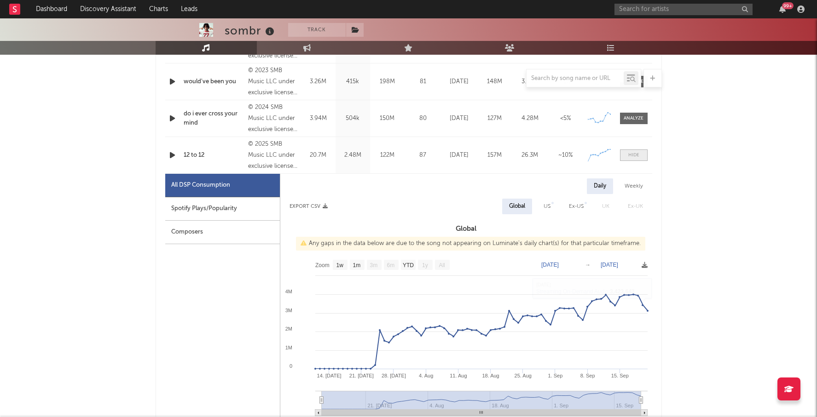
click at [632, 153] on div at bounding box center [633, 155] width 11 height 7
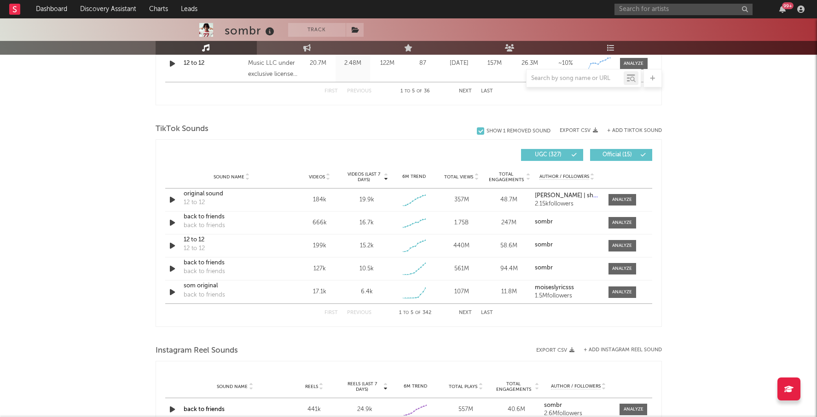
scroll to position [588, 0]
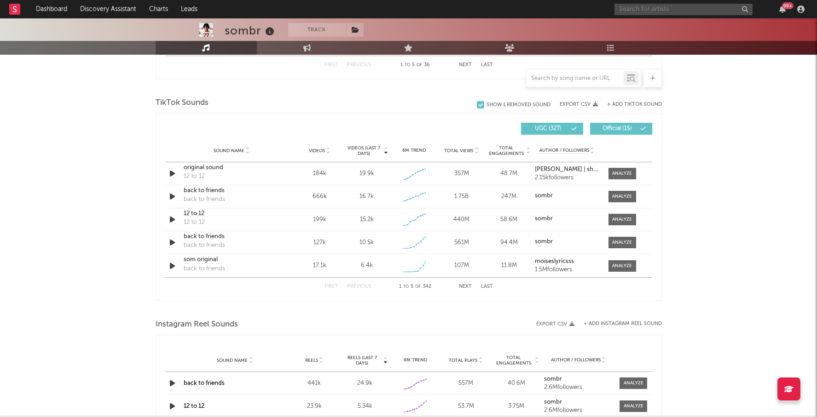
click at [651, 10] on input "text" at bounding box center [683, 10] width 138 height 12
click at [669, 9] on input "yonny" at bounding box center [683, 10] width 138 height 12
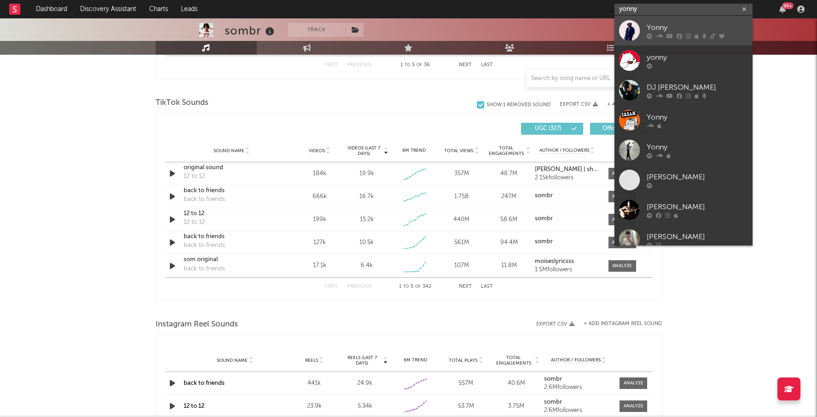
type input "yonny"
click at [671, 23] on div "Yonny" at bounding box center [696, 27] width 101 height 11
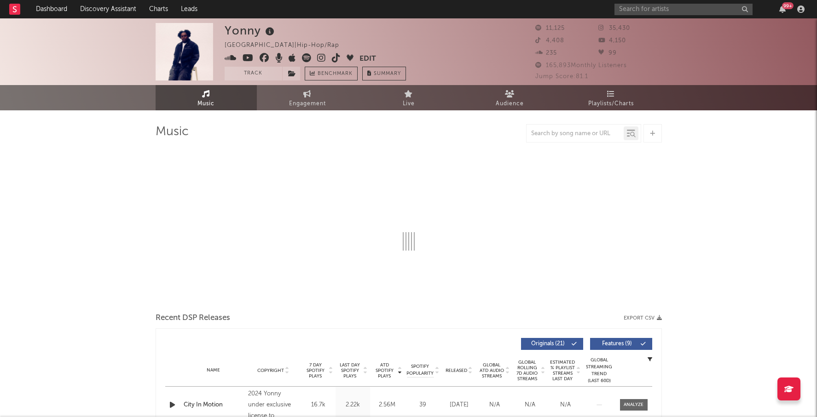
select select "6m"
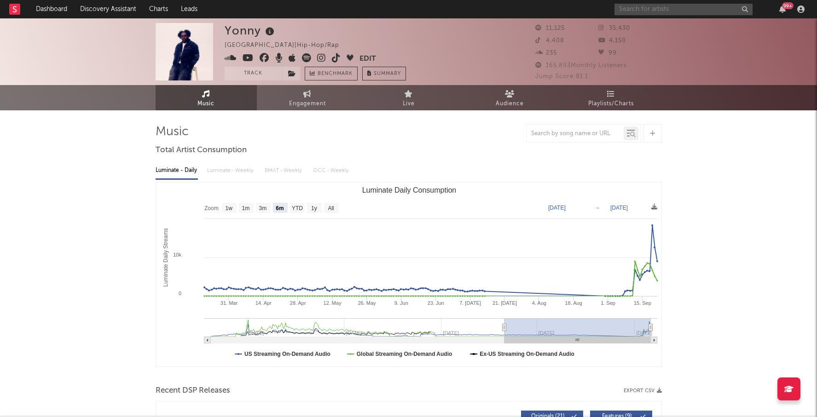
click at [632, 7] on input "text" at bounding box center [683, 10] width 138 height 12
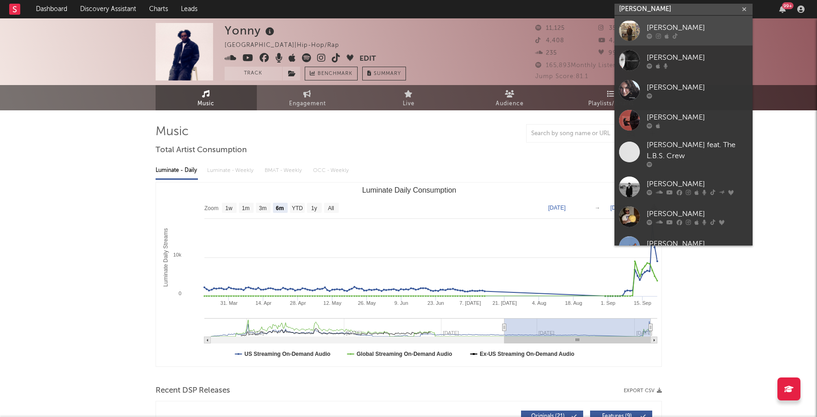
type input "lauren cre"
click at [718, 29] on div "Lauren Creviston" at bounding box center [696, 27] width 101 height 11
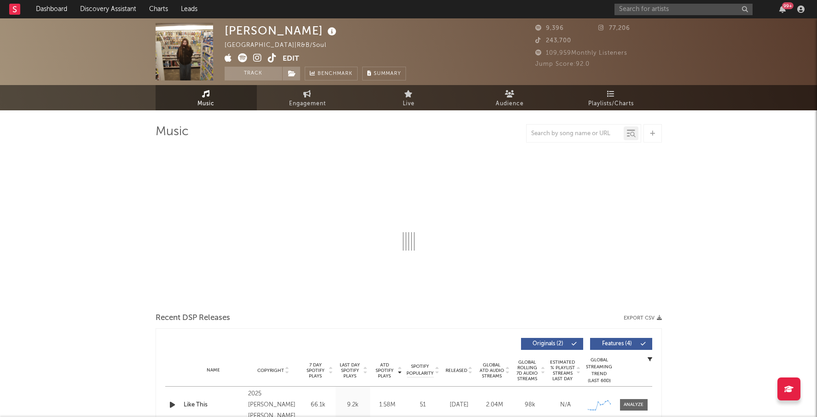
select select "1w"
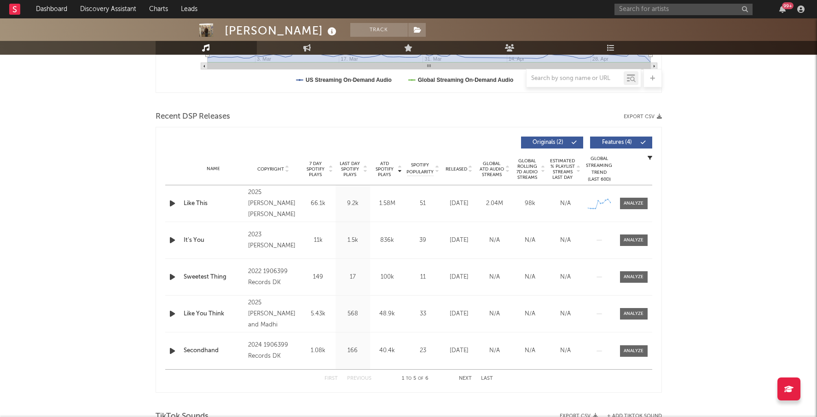
scroll to position [281, 0]
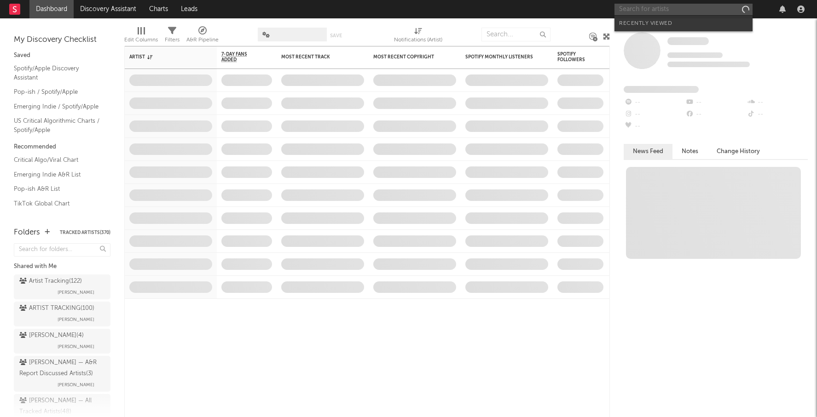
click at [624, 12] on input "text" at bounding box center [683, 10] width 138 height 12
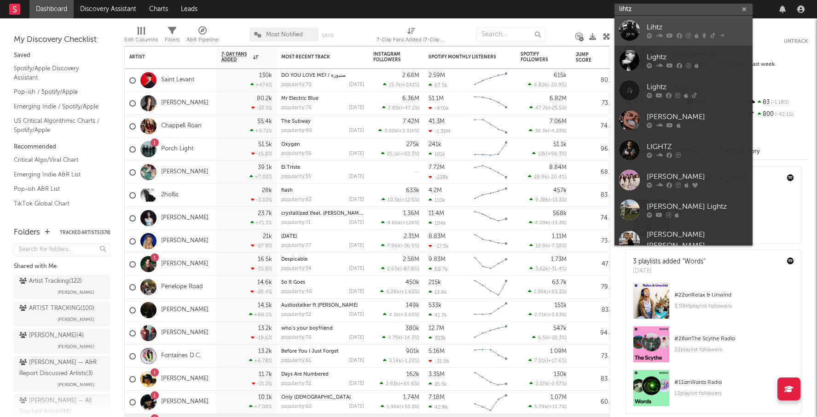
type input "lihtz"
click at [692, 20] on link "Lihtz" at bounding box center [683, 31] width 138 height 30
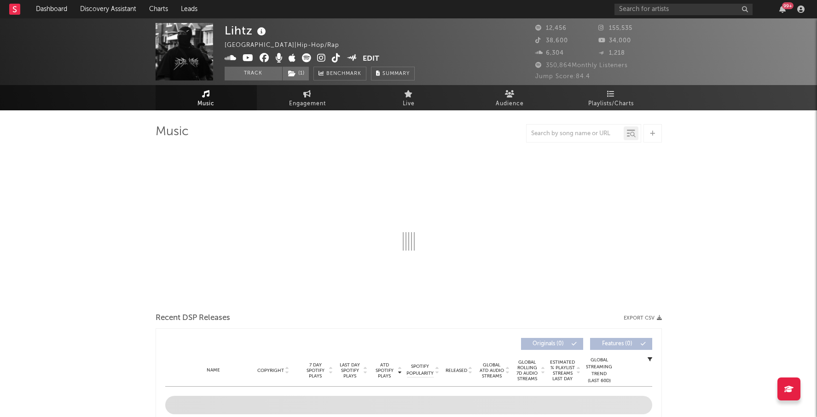
select select "6m"
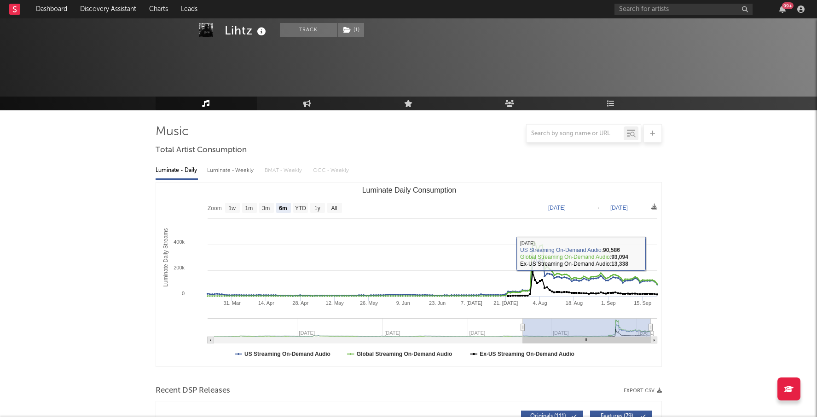
scroll to position [222, 0]
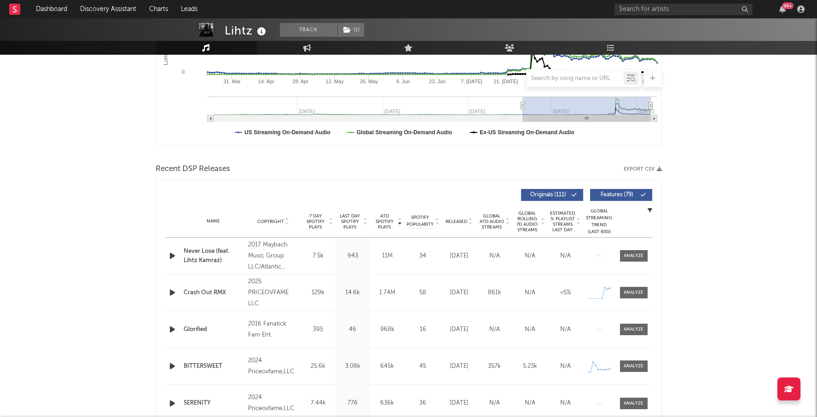
click at [356, 225] on span "Last Day Spotify Plays" at bounding box center [350, 221] width 24 height 17
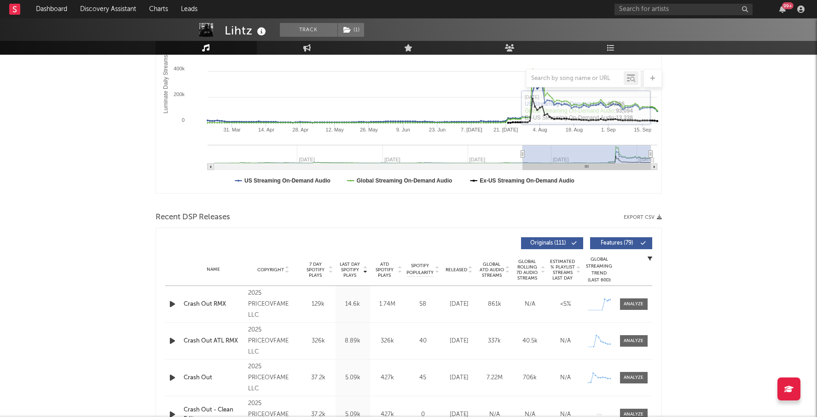
scroll to position [256, 0]
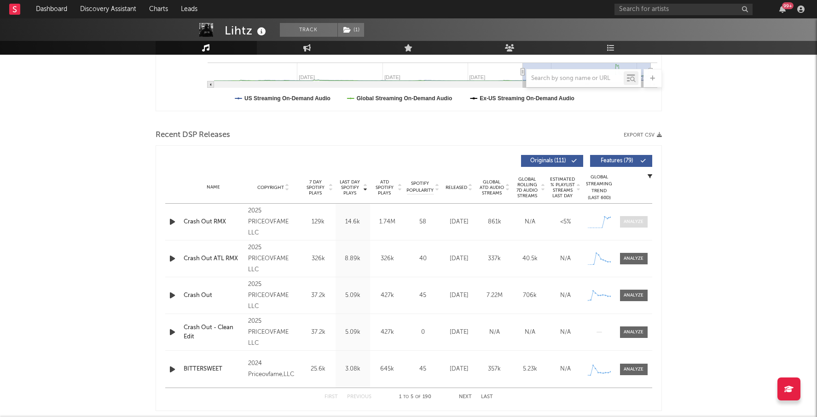
click at [634, 220] on div at bounding box center [633, 222] width 20 height 7
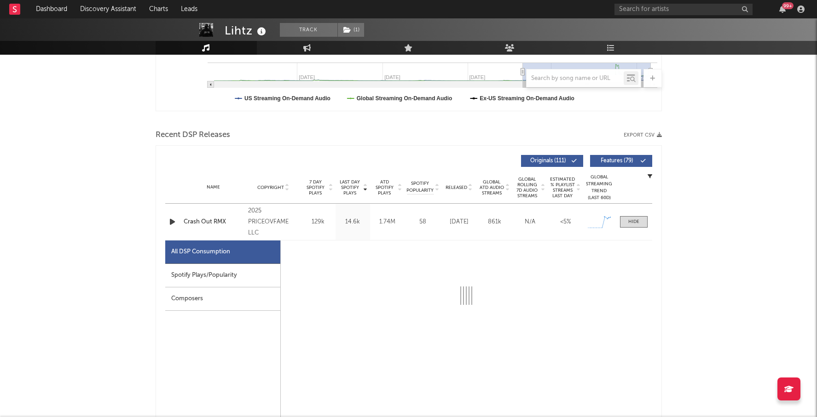
select select "1w"
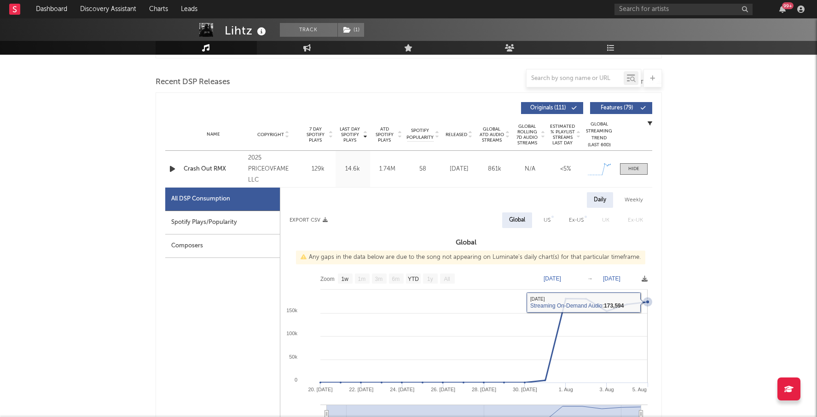
scroll to position [311, 0]
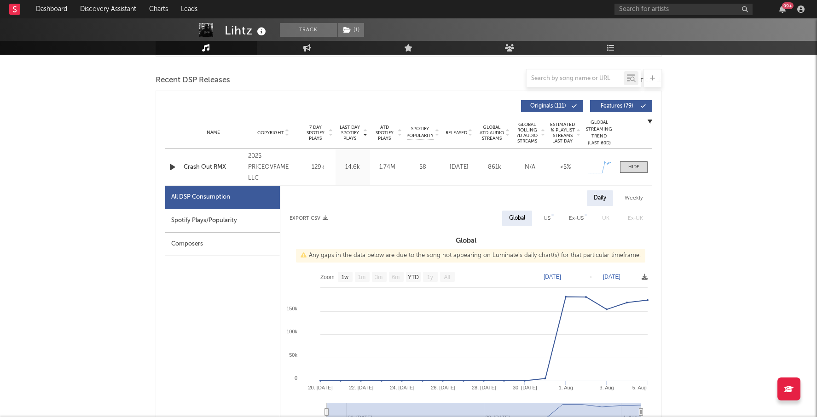
click at [545, 213] on div "US" at bounding box center [546, 218] width 7 height 11
select select "1w"
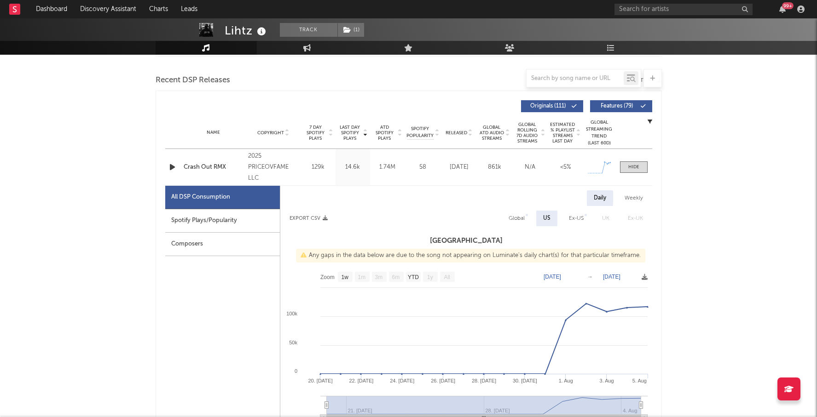
click at [637, 198] on div "Weekly" at bounding box center [633, 198] width 32 height 16
select select "1w"
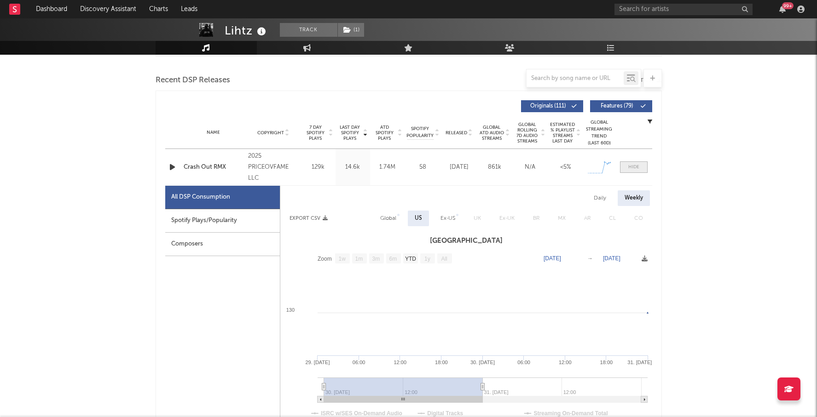
click at [639, 166] on span at bounding box center [634, 167] width 28 height 12
